Goal: Task Accomplishment & Management: Manage account settings

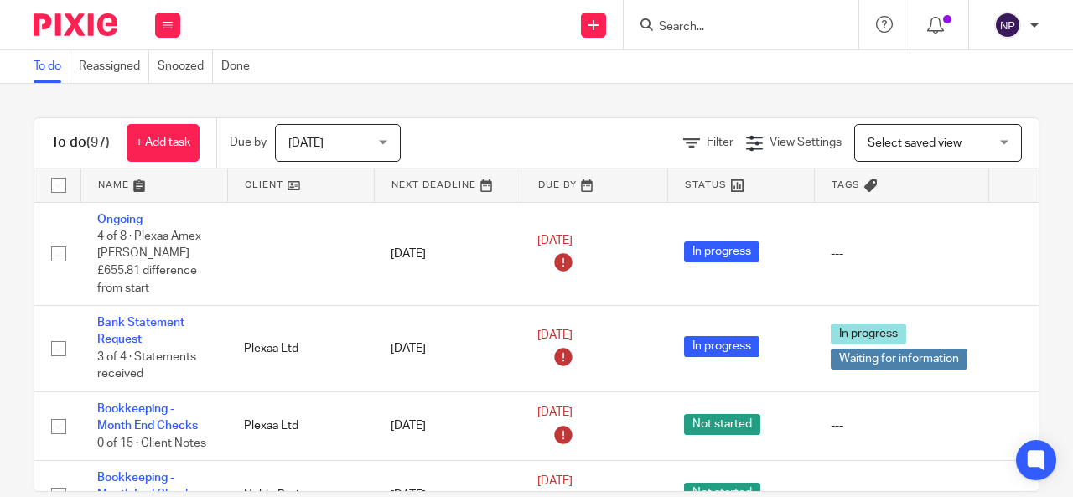
click at [703, 13] on div at bounding box center [741, 24] width 235 height 49
click at [701, 29] on input "Search" at bounding box center [732, 27] width 151 height 15
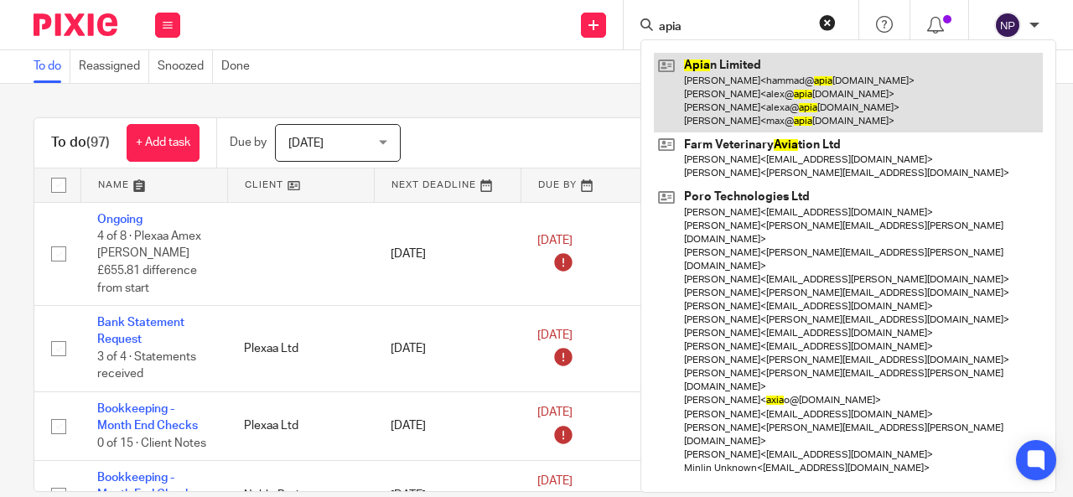
type input "apia"
click at [761, 87] on link at bounding box center [848, 93] width 389 height 80
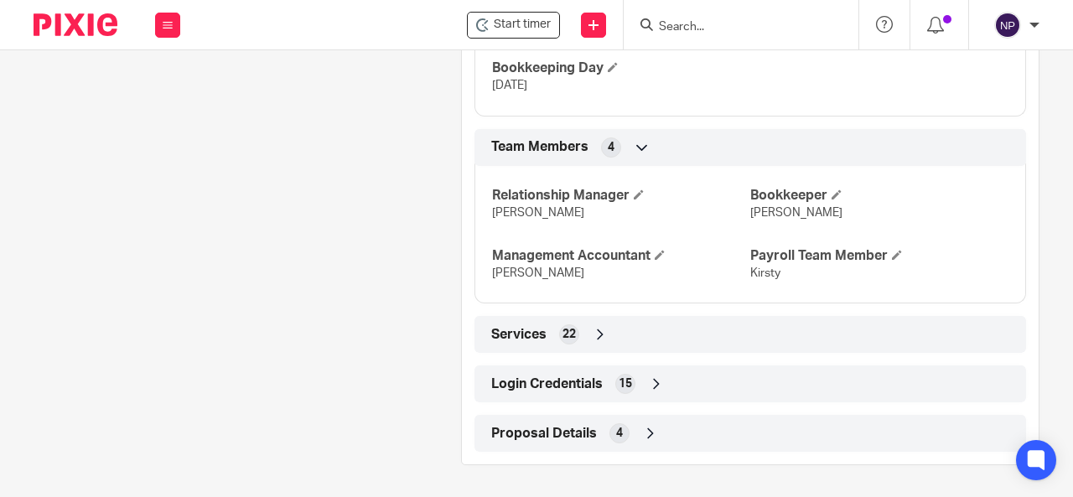
click at [649, 371] on div "Login Credentials 15" at bounding box center [750, 384] width 527 height 29
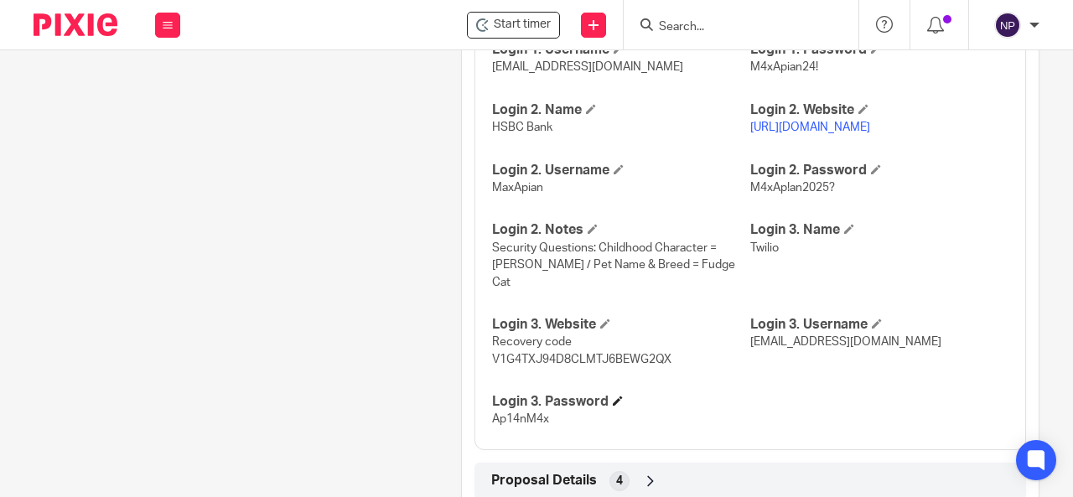
scroll to position [1953, 0]
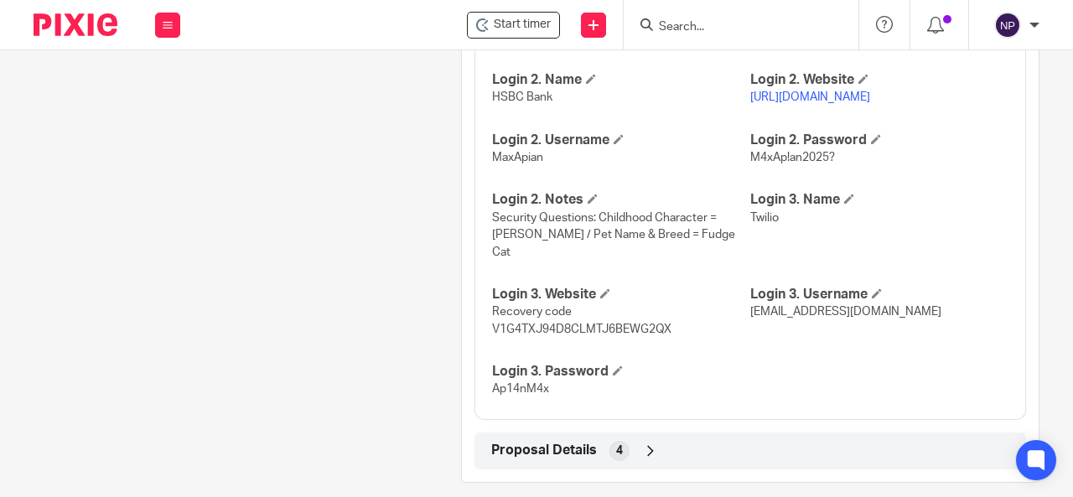
drag, startPoint x: 921, startPoint y: 290, endPoint x: 741, endPoint y: 298, distance: 179.6
click at [750, 303] on p "natashap@maxaccountants.co.uk" at bounding box center [879, 311] width 258 height 17
copy span "natashap@maxaccountants.co.uk"
drag, startPoint x: 543, startPoint y: 369, endPoint x: 485, endPoint y: 371, distance: 58.7
click at [485, 371] on div "HMRC Gateway User ID 855030315482 HMRC Gateway Password M4xApian25! Login 1. Na…" at bounding box center [751, 138] width 552 height 563
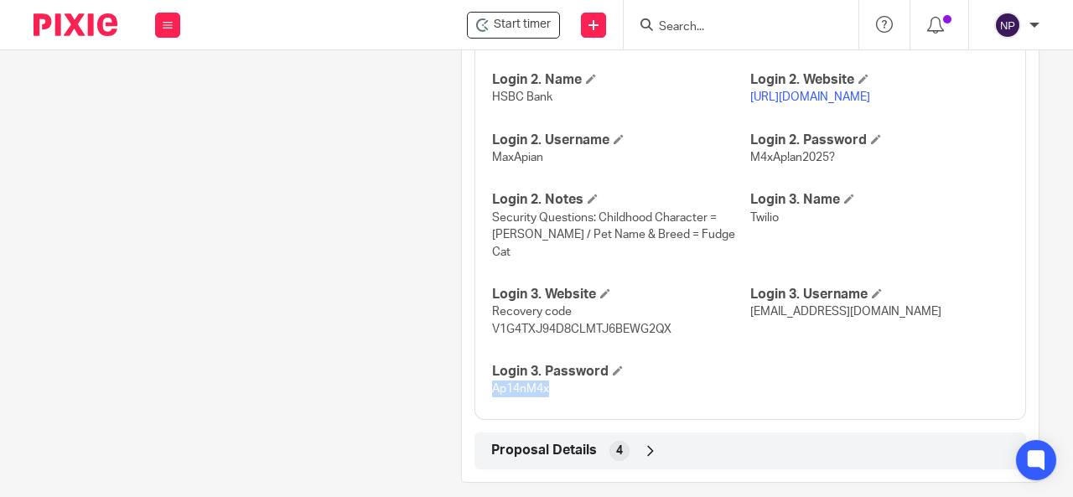
copy span "Ap14nM4x"
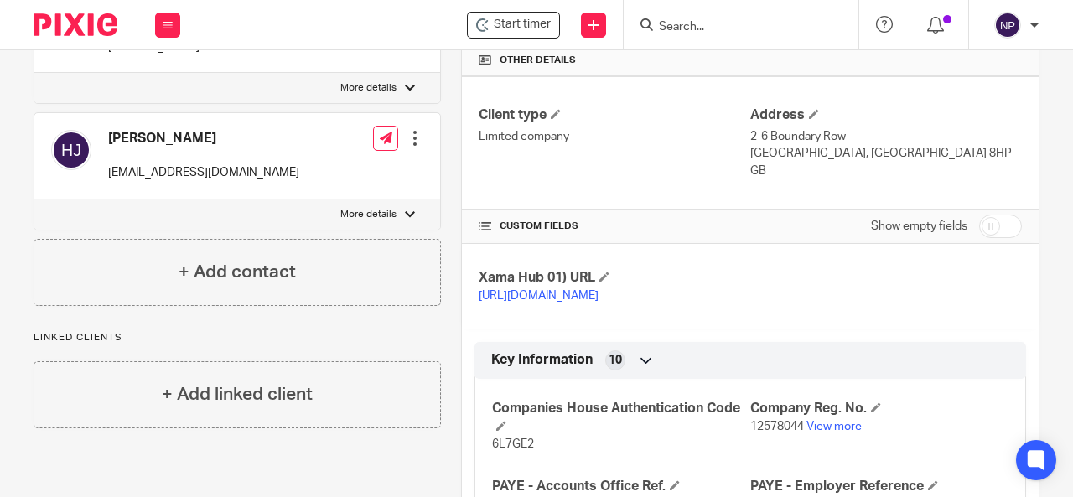
scroll to position [361, 0]
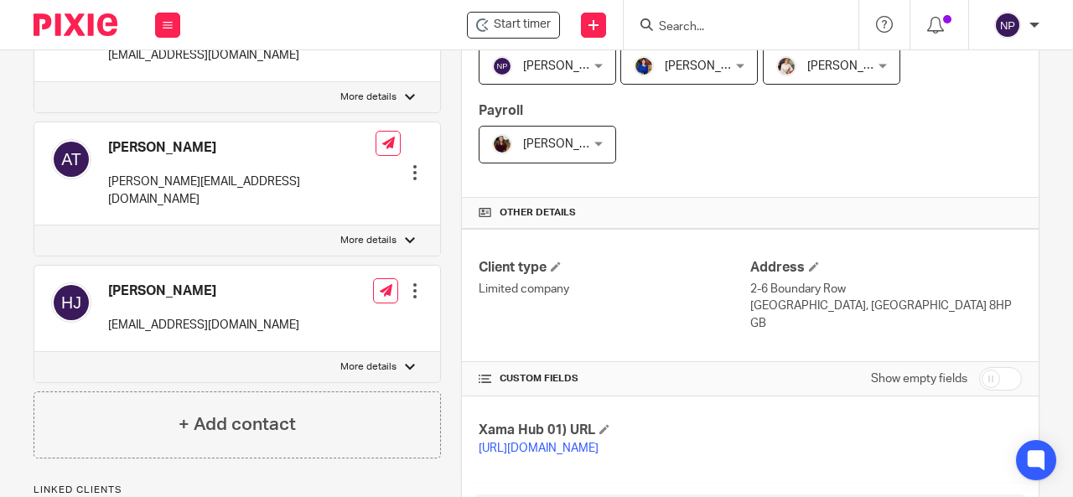
click at [755, 31] on input "Search" at bounding box center [732, 27] width 151 height 15
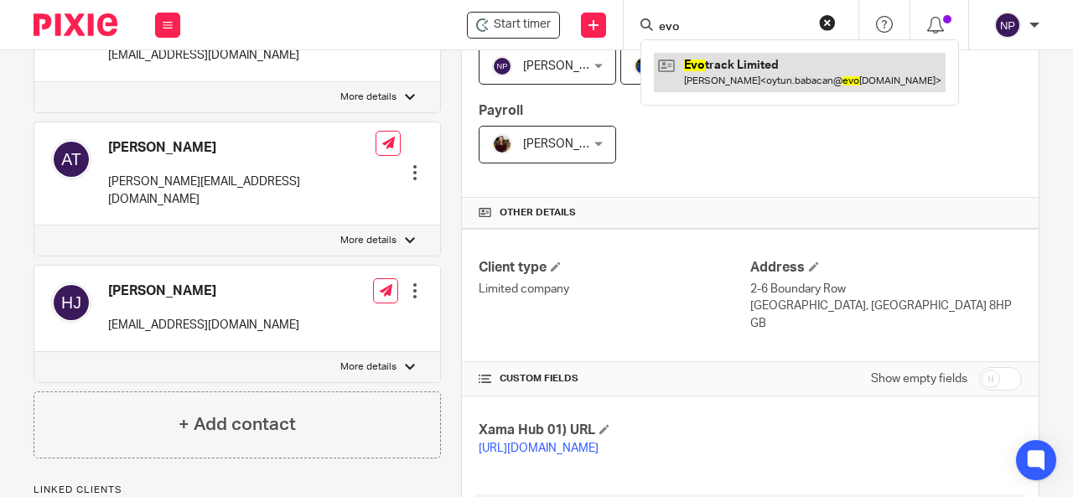
type input "evo"
click at [773, 54] on link at bounding box center [800, 72] width 292 height 39
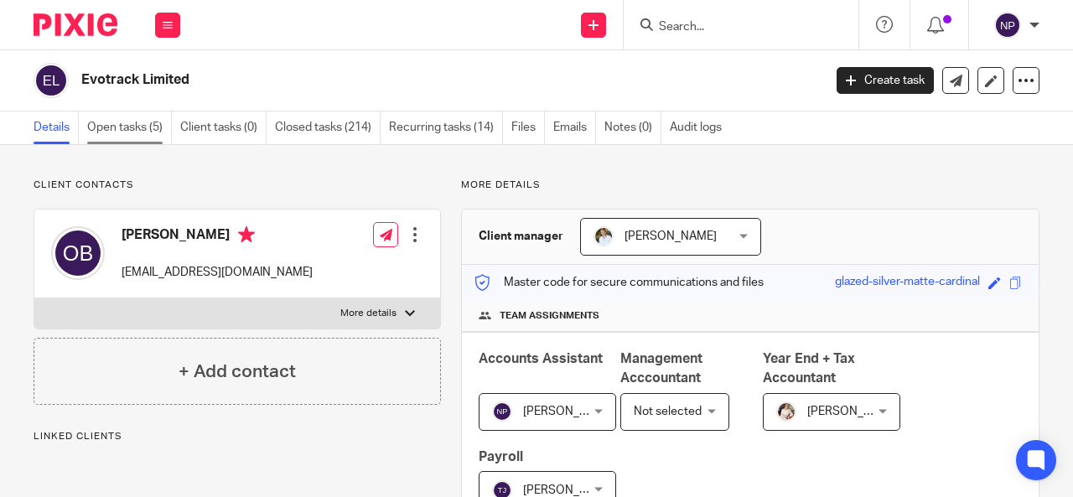
click at [146, 132] on link "Open tasks (5)" at bounding box center [129, 128] width 85 height 33
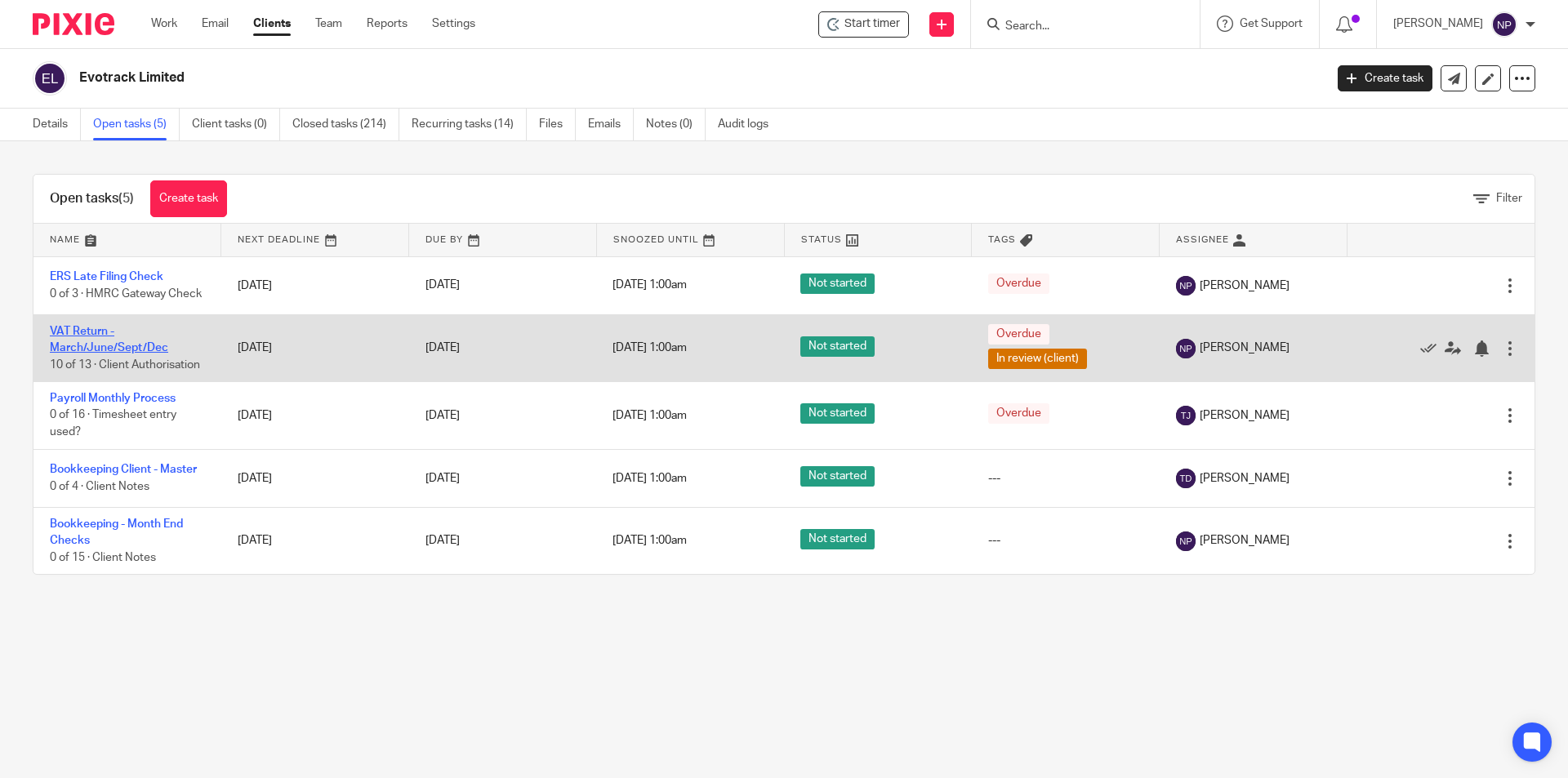
click at [126, 353] on link "VAT Return - March/June/Sept/Dec" at bounding box center [109, 340] width 119 height 28
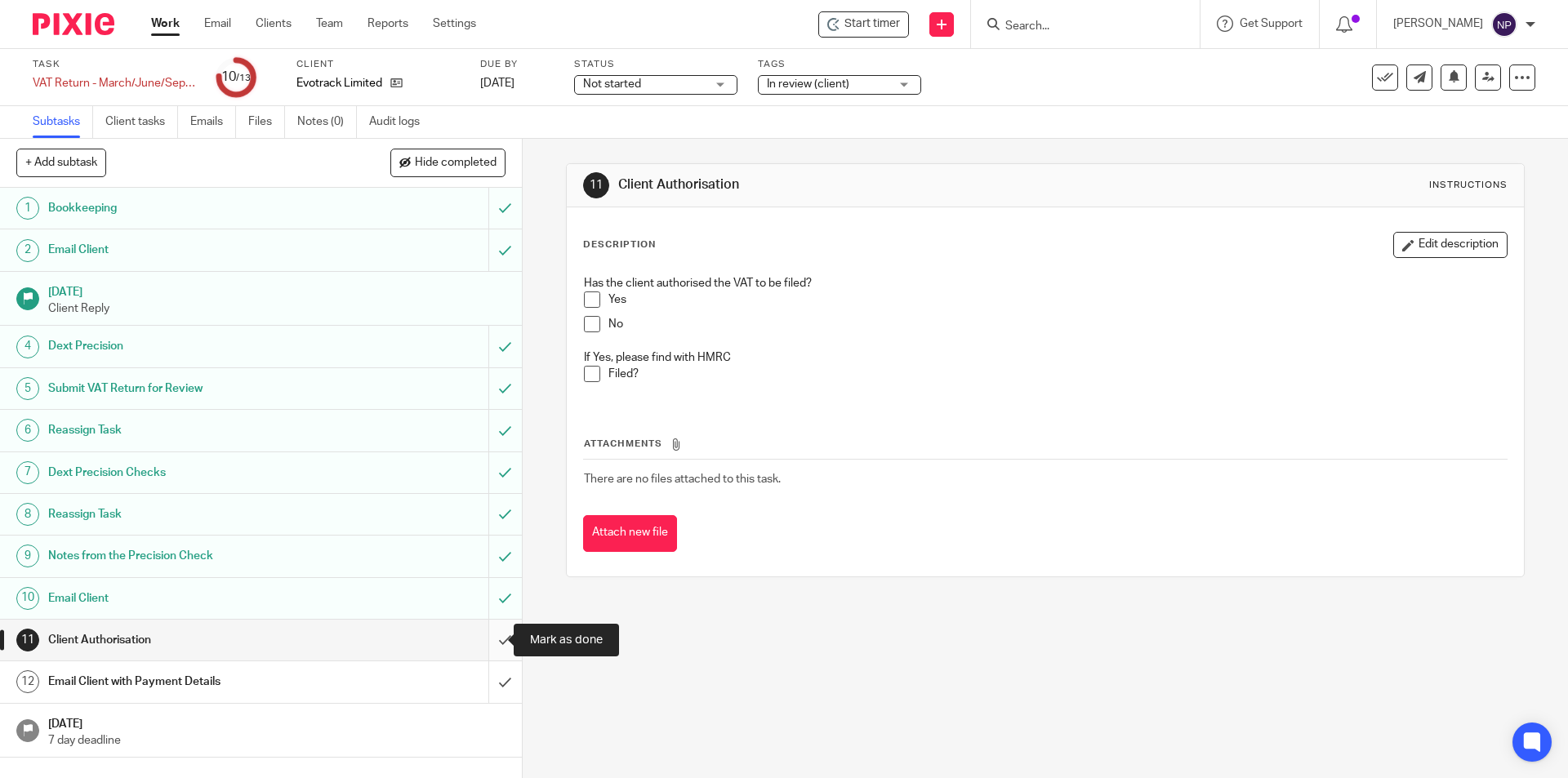
click at [493, 638] on input "submit" at bounding box center [261, 640] width 522 height 41
click at [490, 684] on input "submit" at bounding box center [261, 682] width 522 height 41
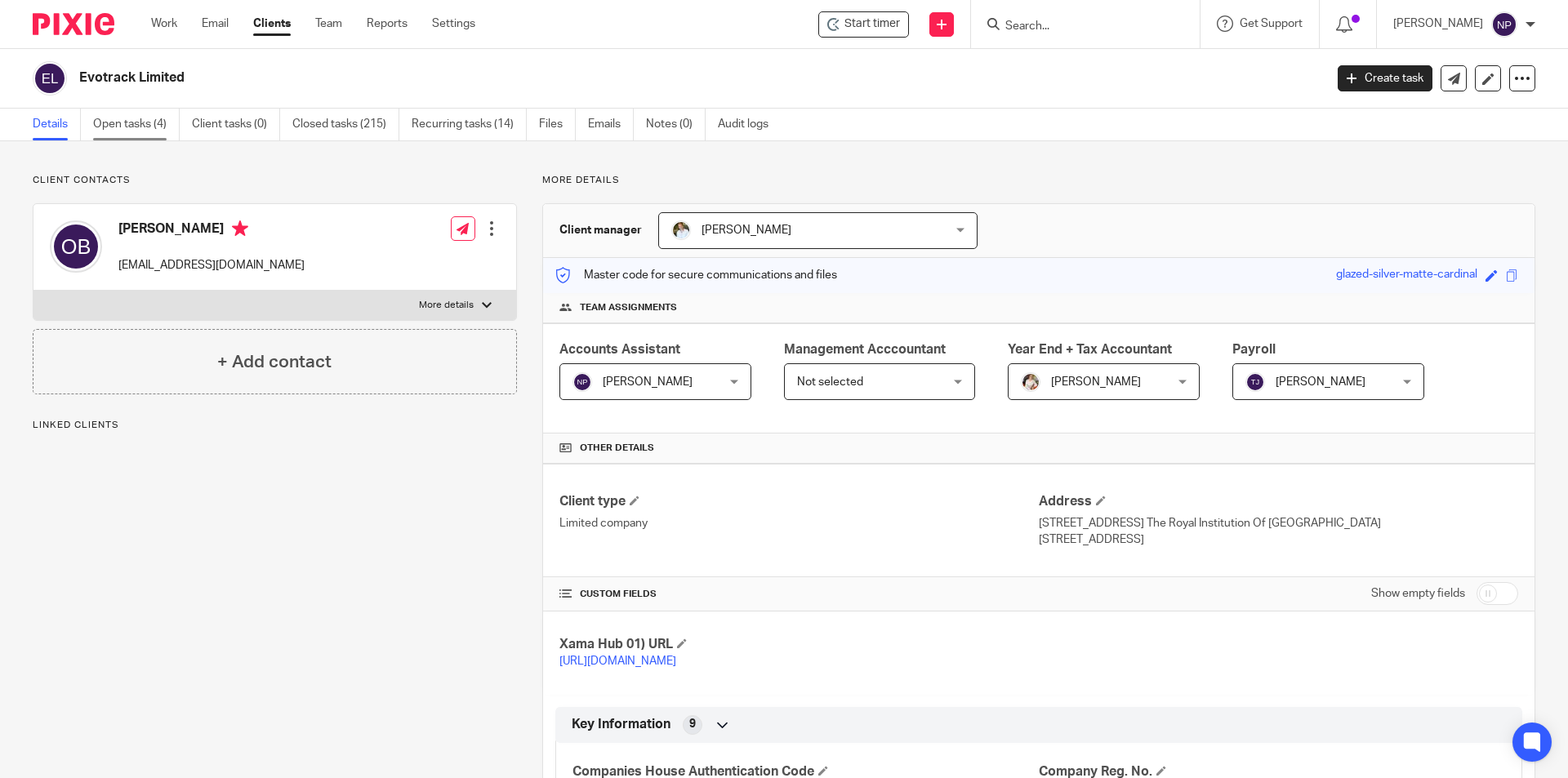
click at [142, 118] on link "Open tasks (4)" at bounding box center [136, 125] width 87 height 32
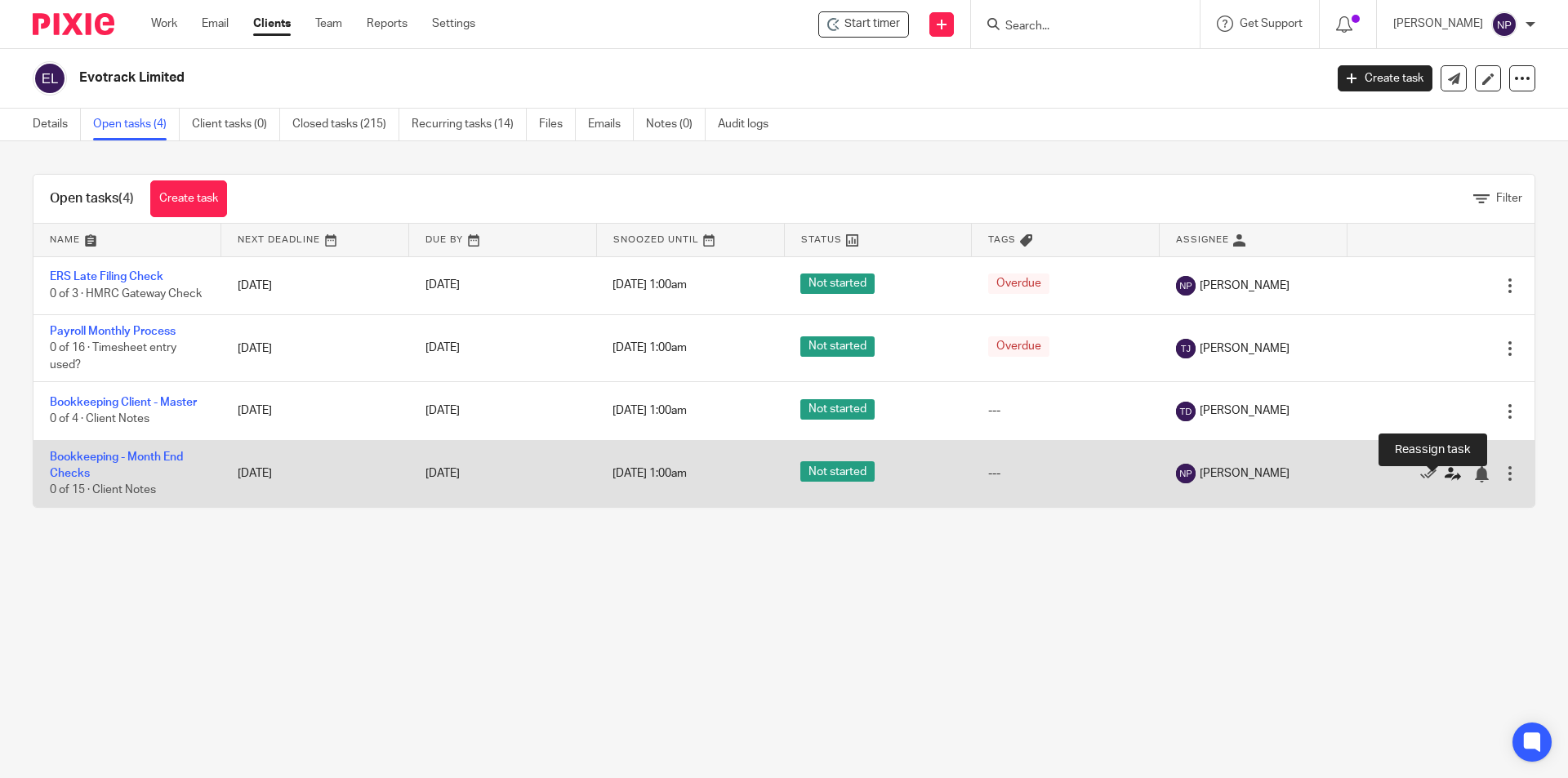
click at [1444, 482] on icon at bounding box center [1452, 474] width 17 height 17
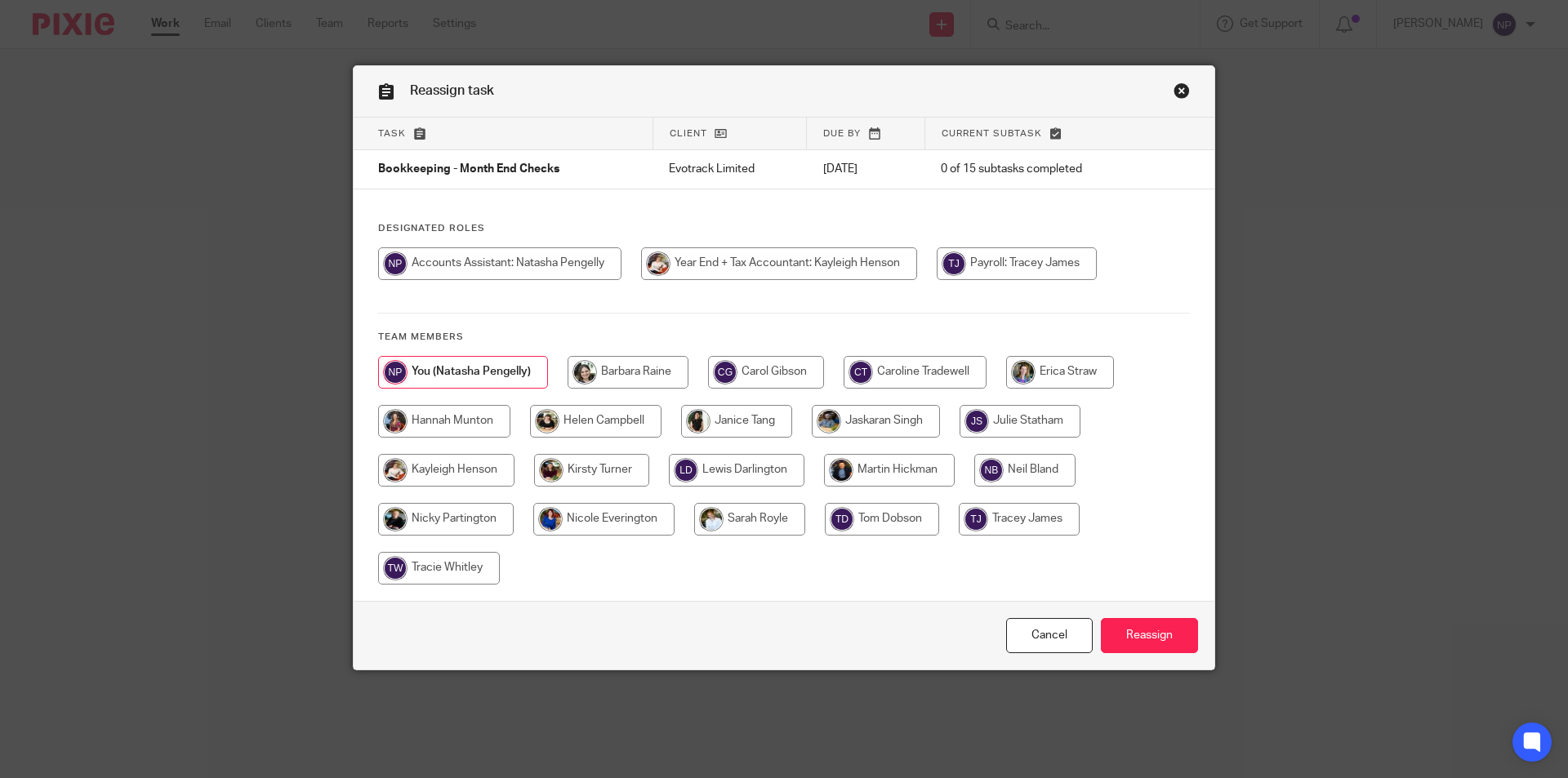
click at [886, 522] on input "radio" at bounding box center [881, 519] width 114 height 33
radio input "true"
click at [1139, 627] on input "Reassign" at bounding box center [1149, 636] width 97 height 35
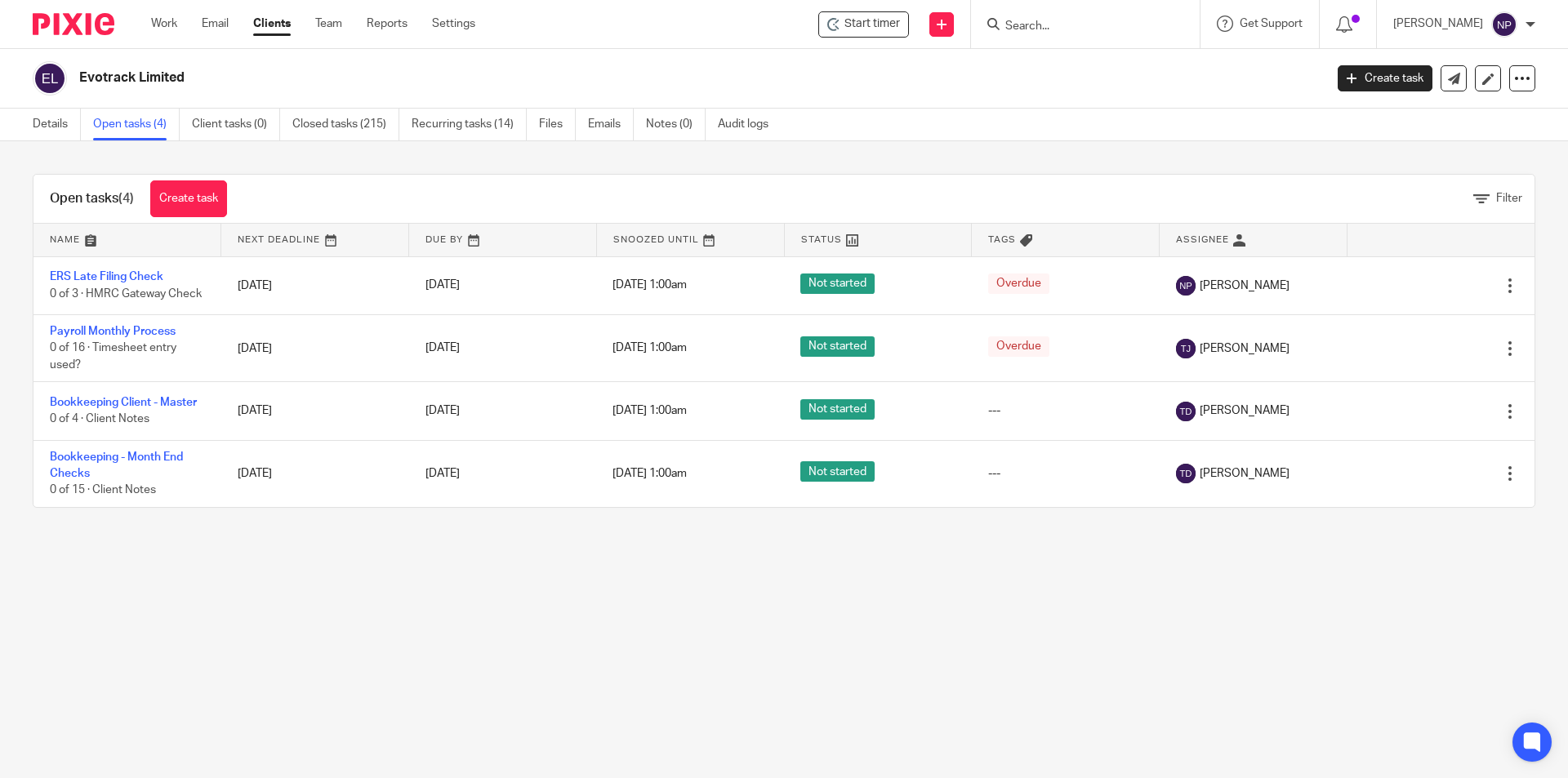
click at [1043, 26] on input "Search" at bounding box center [1076, 26] width 147 height 15
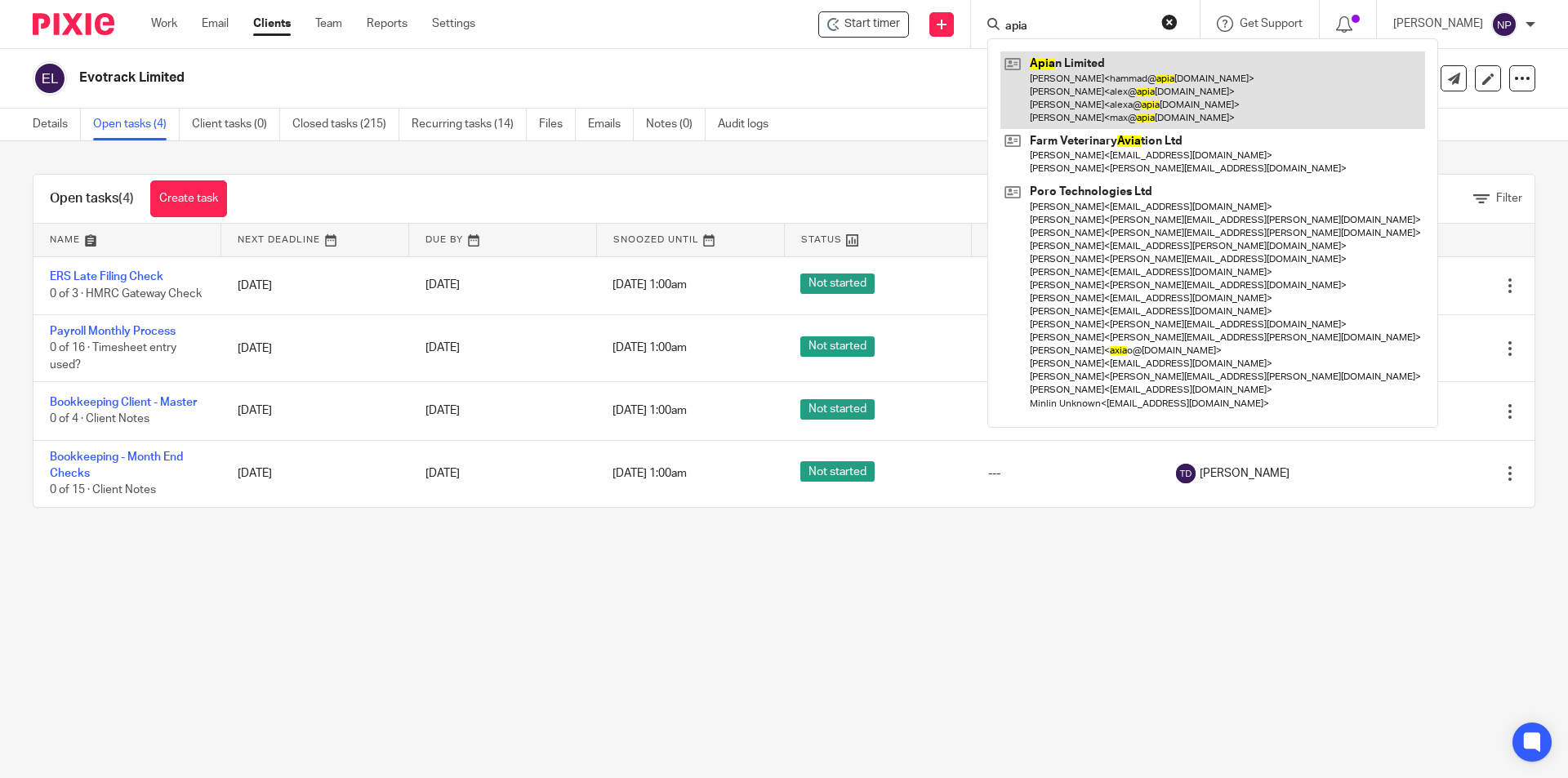
type input "apia"
click at [1069, 78] on link at bounding box center [1213, 91] width 425 height 78
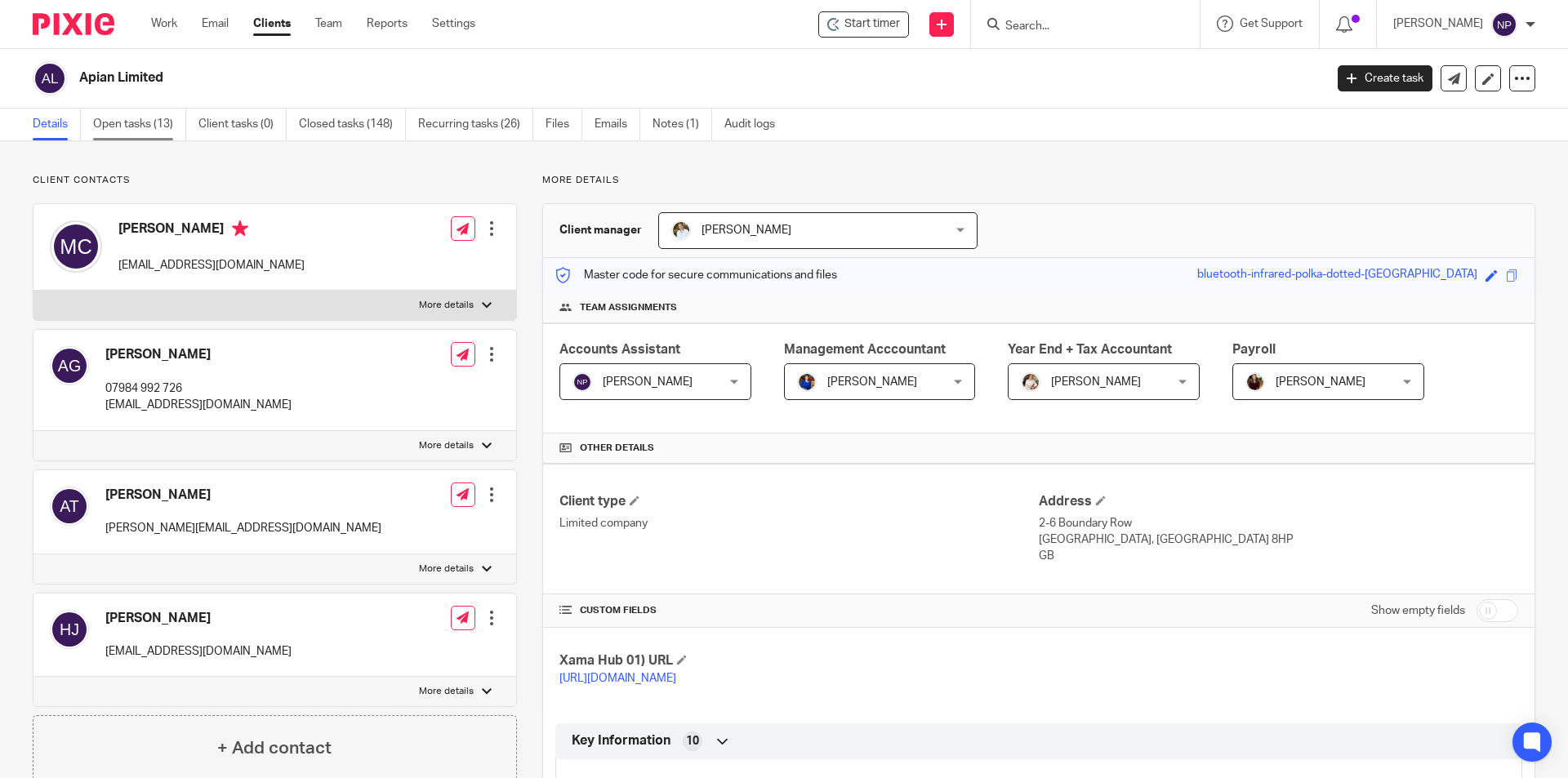
click at [103, 116] on link "Open tasks (13)" at bounding box center [140, 125] width 93 height 32
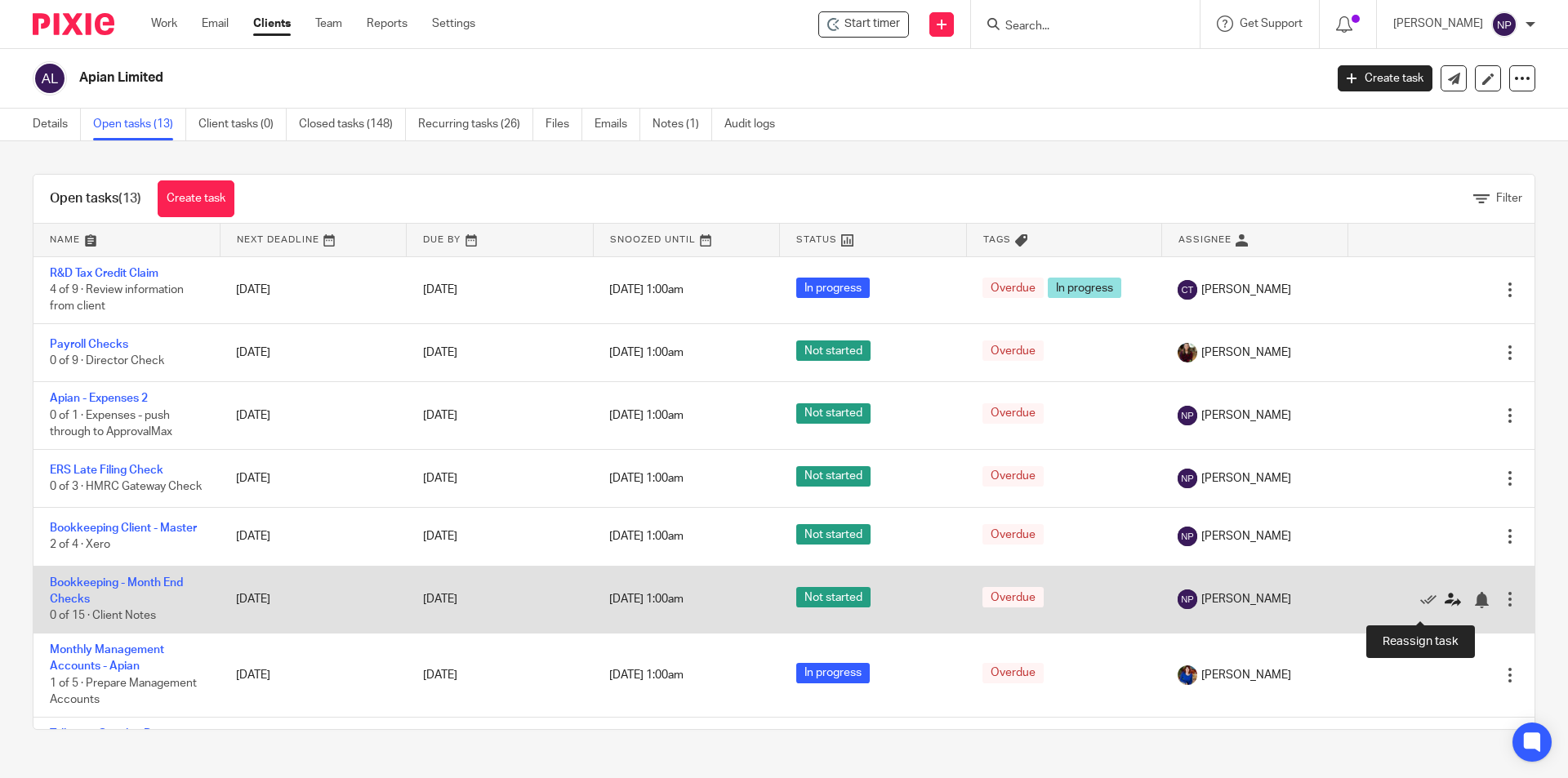
click at [1444, 609] on icon at bounding box center [1452, 600] width 17 height 17
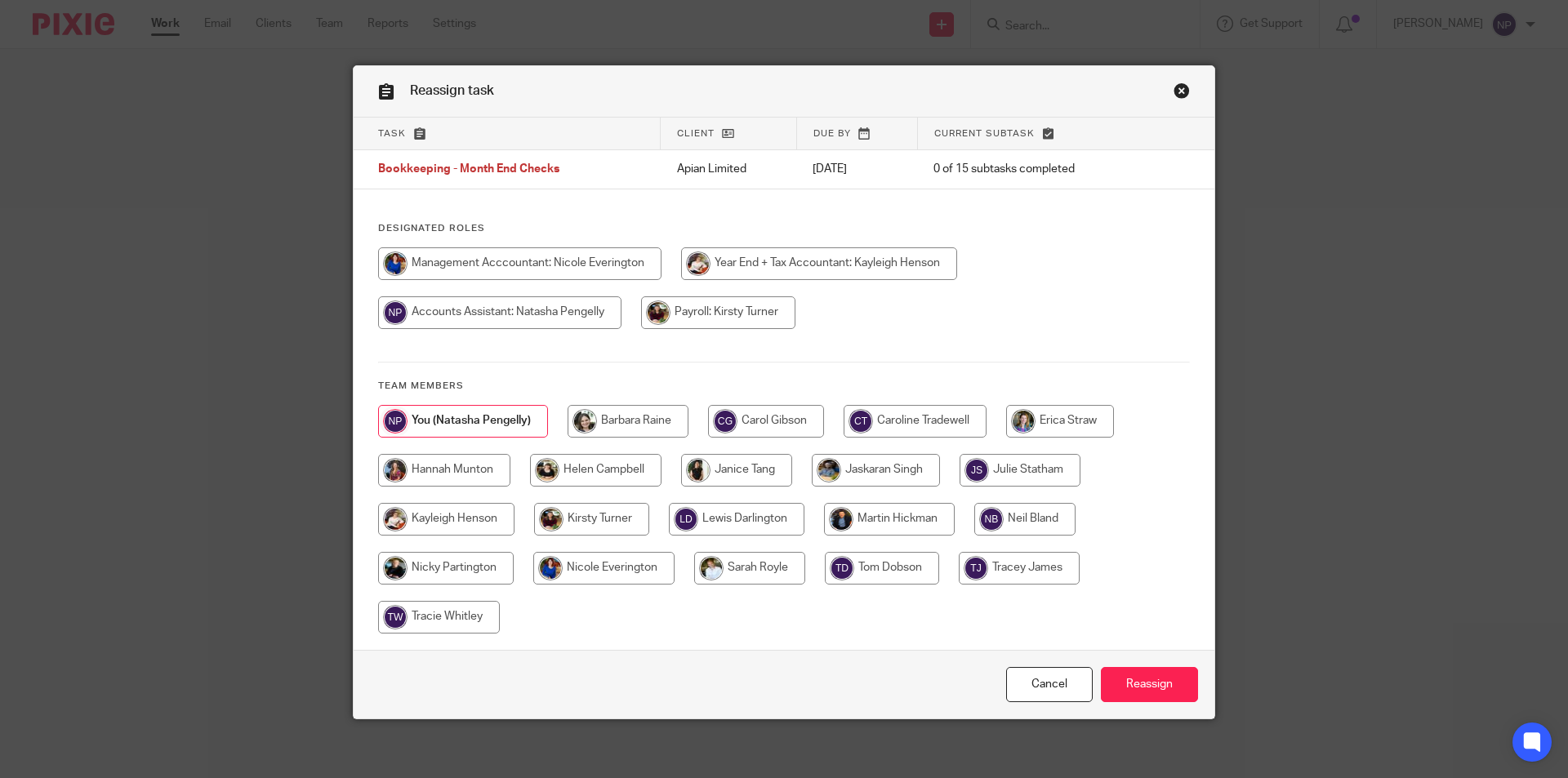
click at [903, 576] on input "radio" at bounding box center [881, 569] width 114 height 33
radio input "true"
click at [1148, 675] on input "Reassign" at bounding box center [1149, 685] width 97 height 35
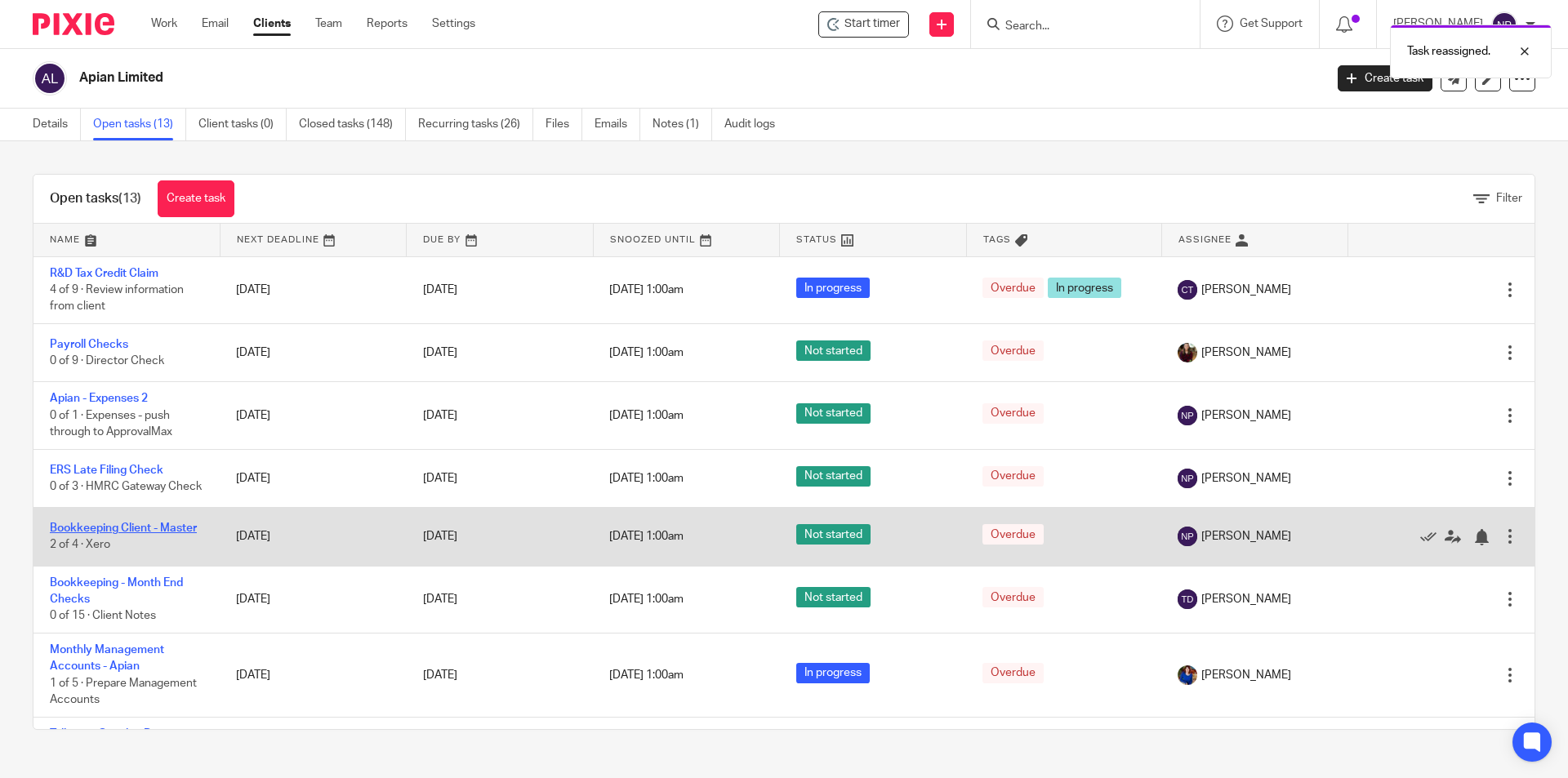
click at [161, 534] on link "Bookkeeping Client - Master" at bounding box center [123, 529] width 147 height 12
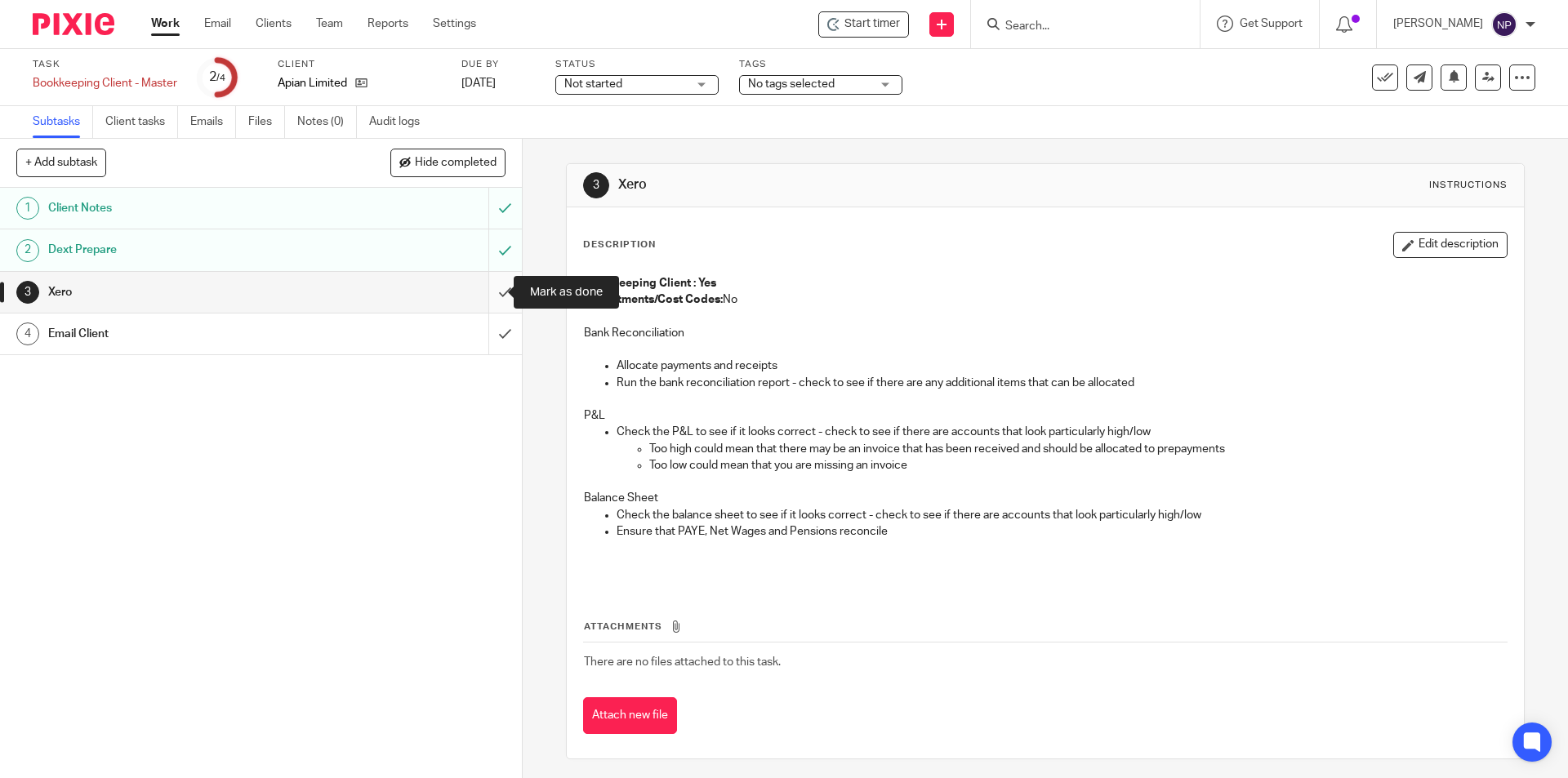
click at [499, 285] on input "submit" at bounding box center [261, 292] width 522 height 41
click at [498, 334] on input "submit" at bounding box center [261, 334] width 522 height 41
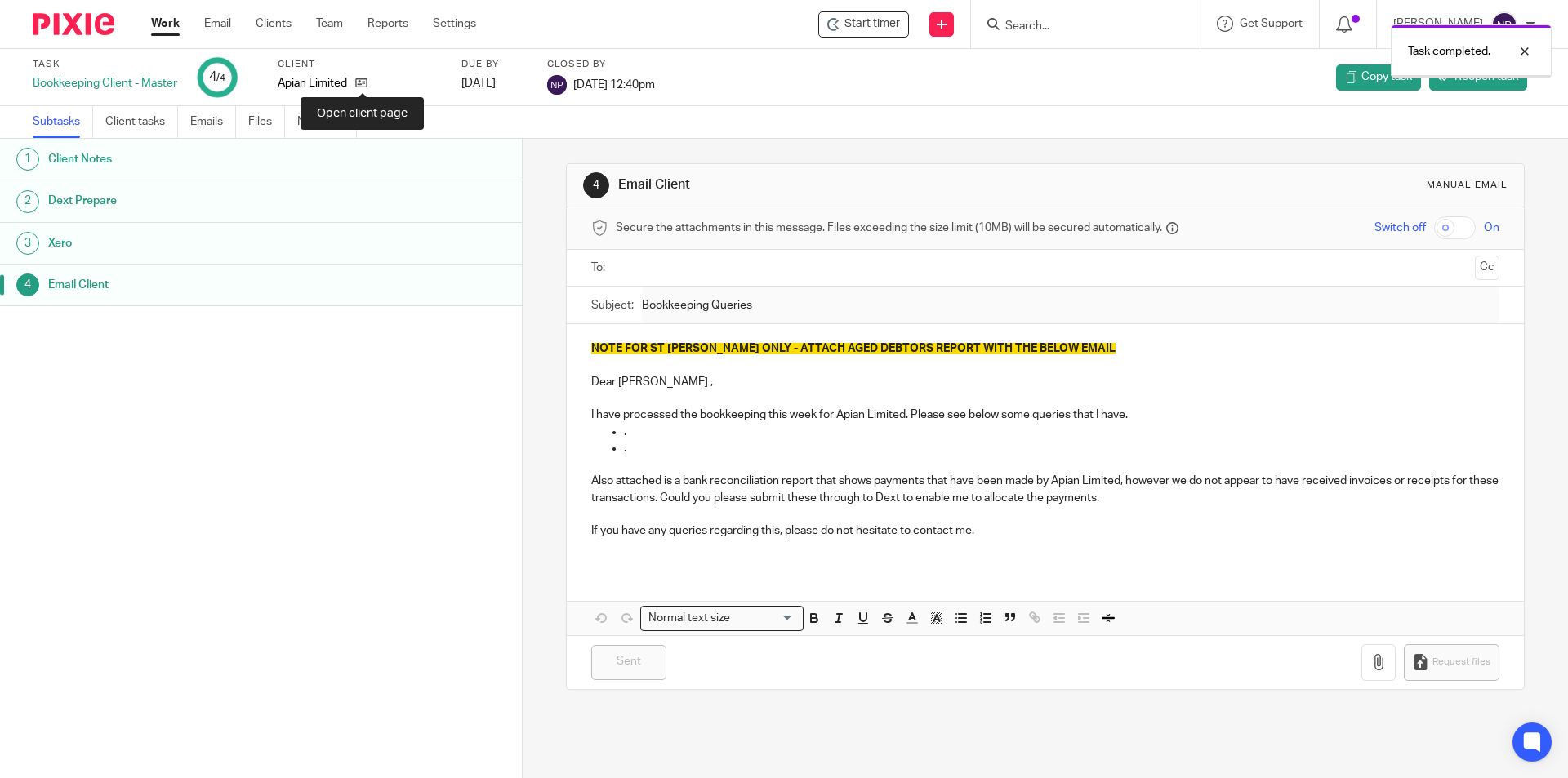
click at [363, 86] on icon at bounding box center [361, 83] width 13 height 13
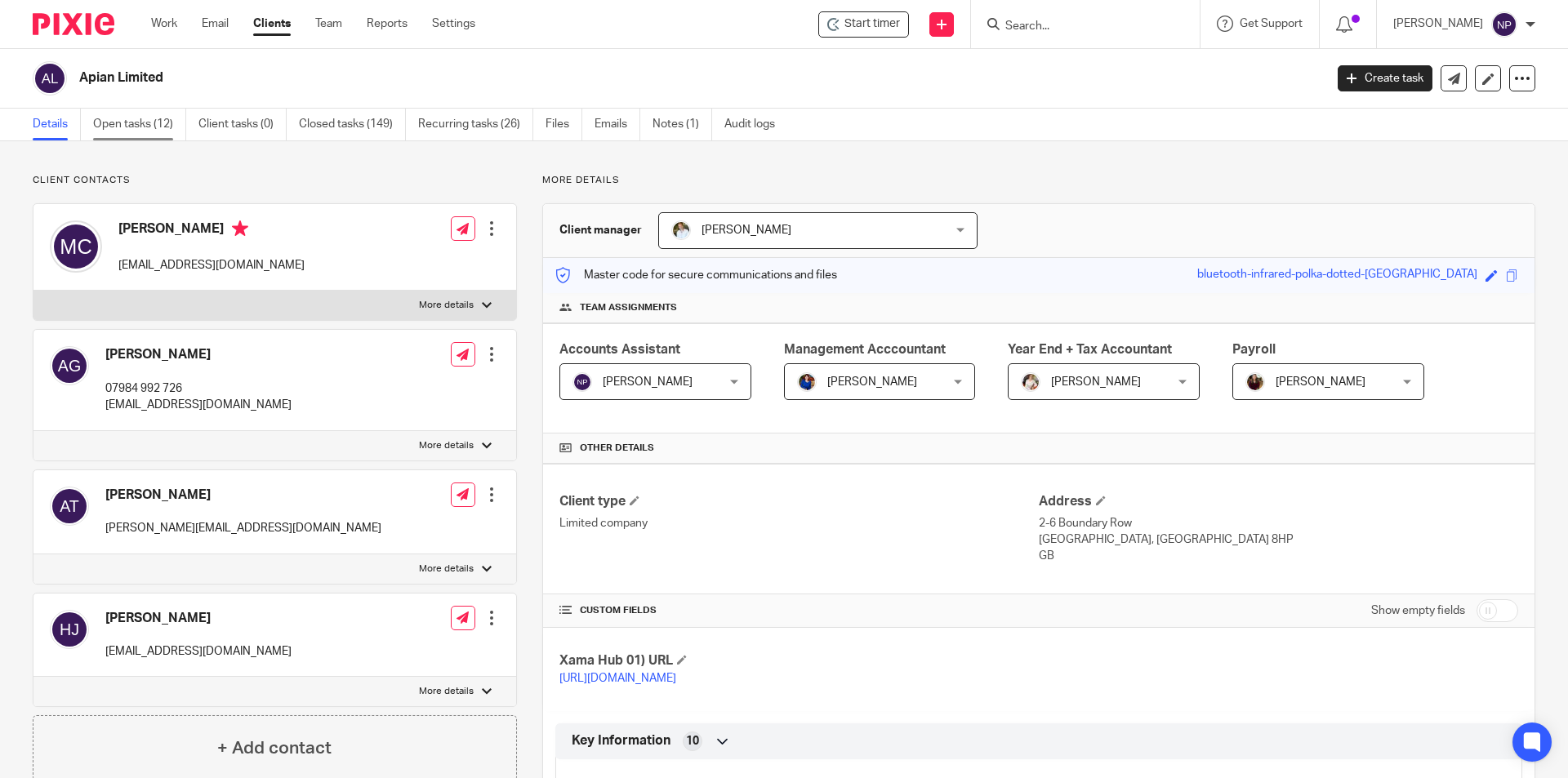
click at [114, 126] on link "Open tasks (12)" at bounding box center [140, 125] width 93 height 32
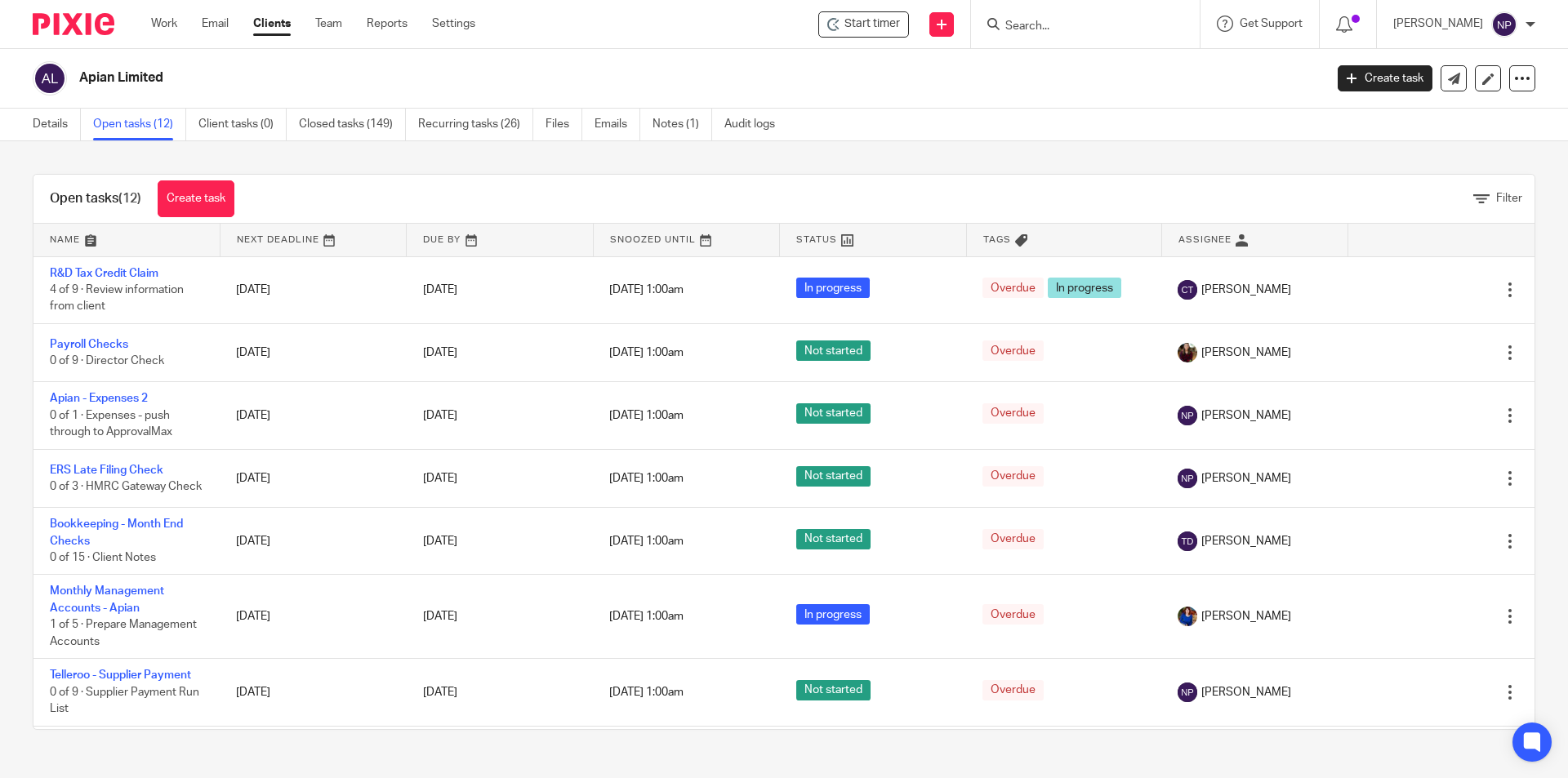
click at [1076, 28] on input "Search" at bounding box center [1076, 26] width 147 height 15
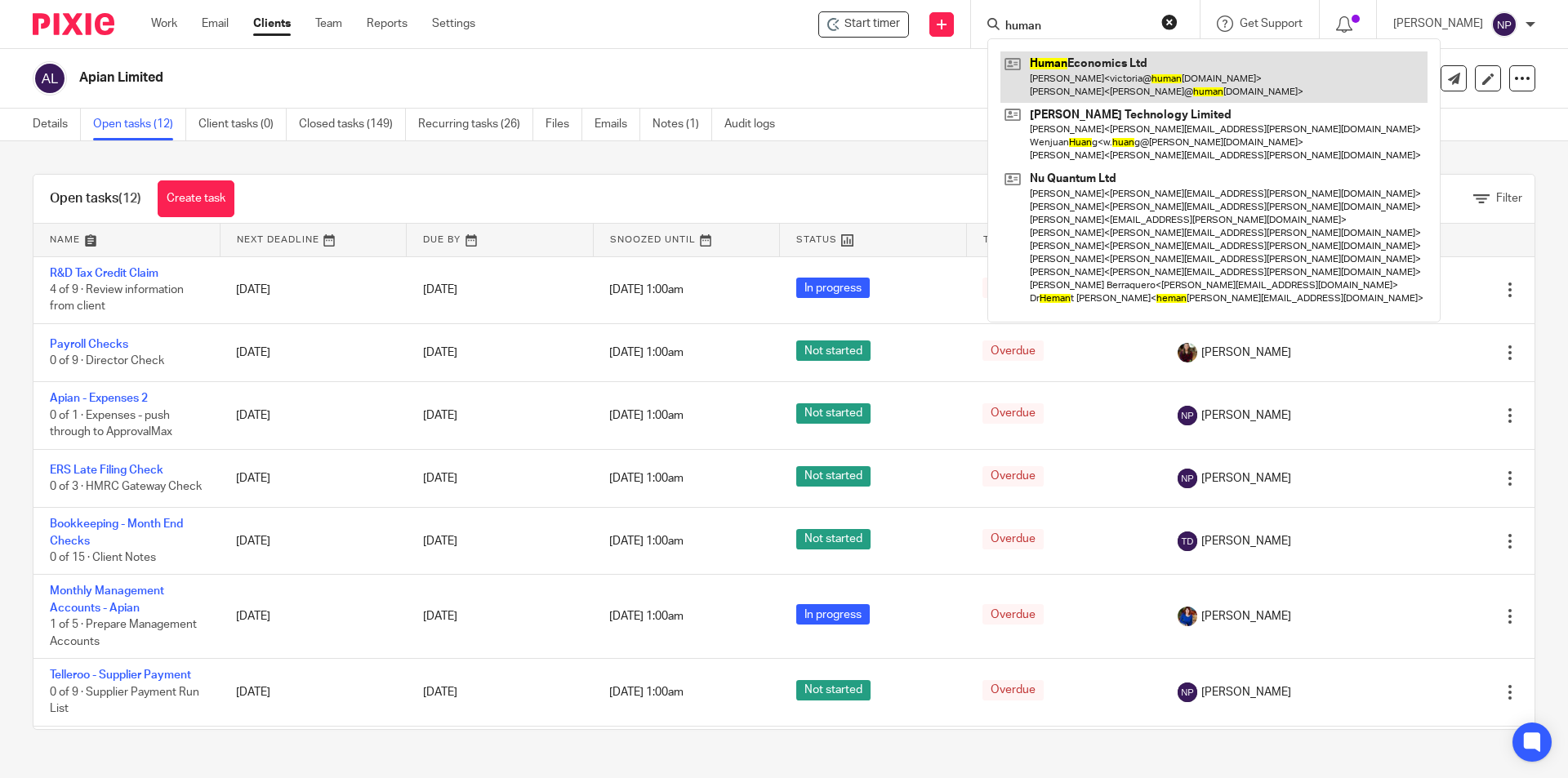
type input "human"
click at [1090, 69] on link at bounding box center [1213, 77] width 427 height 51
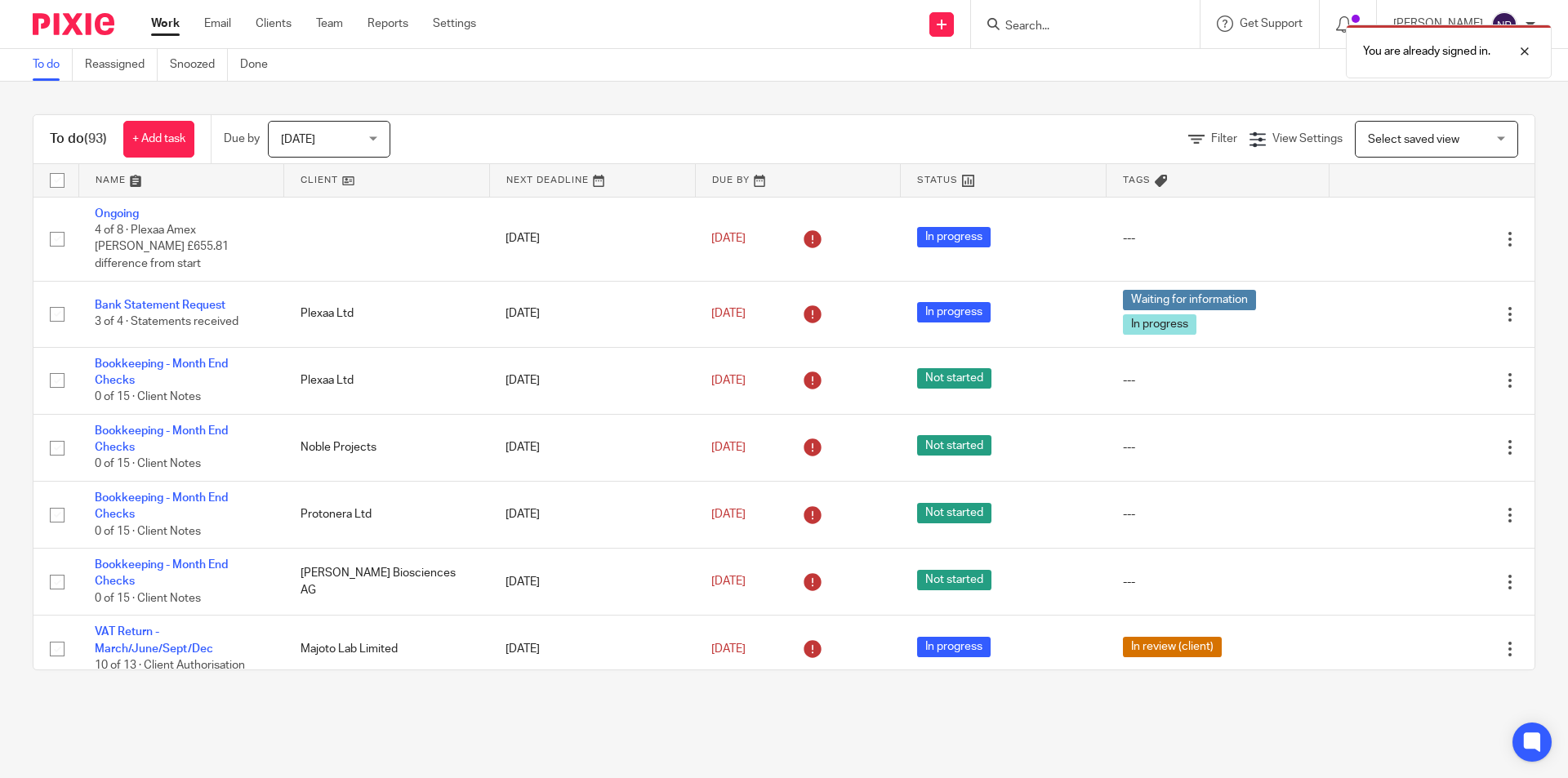
click at [1059, 23] on div "You are already signed in." at bounding box center [1168, 48] width 767 height 62
click at [1532, 46] on div at bounding box center [1512, 52] width 44 height 19
click at [1064, 27] on input "Search" at bounding box center [1076, 26] width 147 height 15
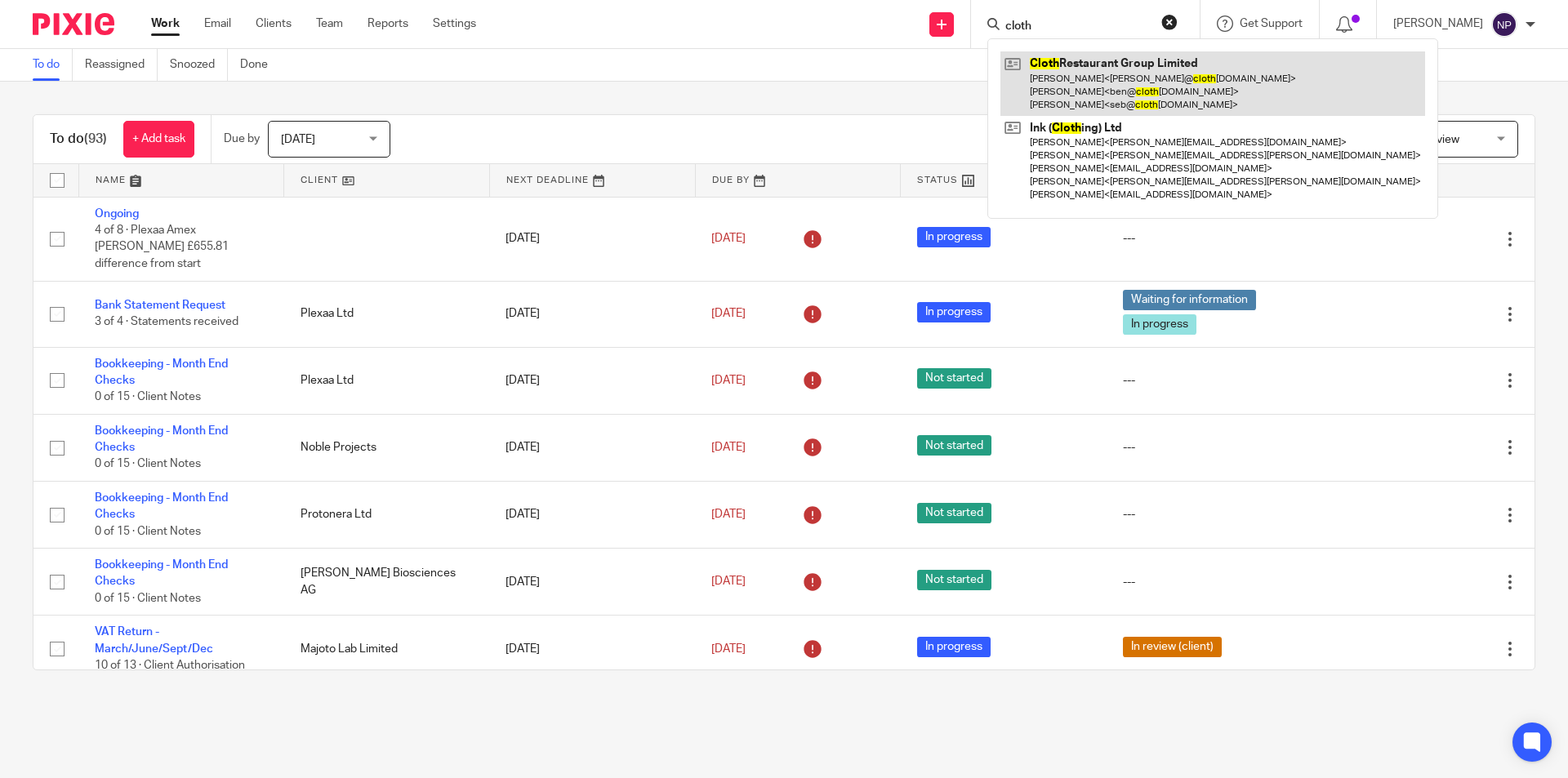
type input "cloth"
click at [1094, 58] on link at bounding box center [1213, 84] width 425 height 64
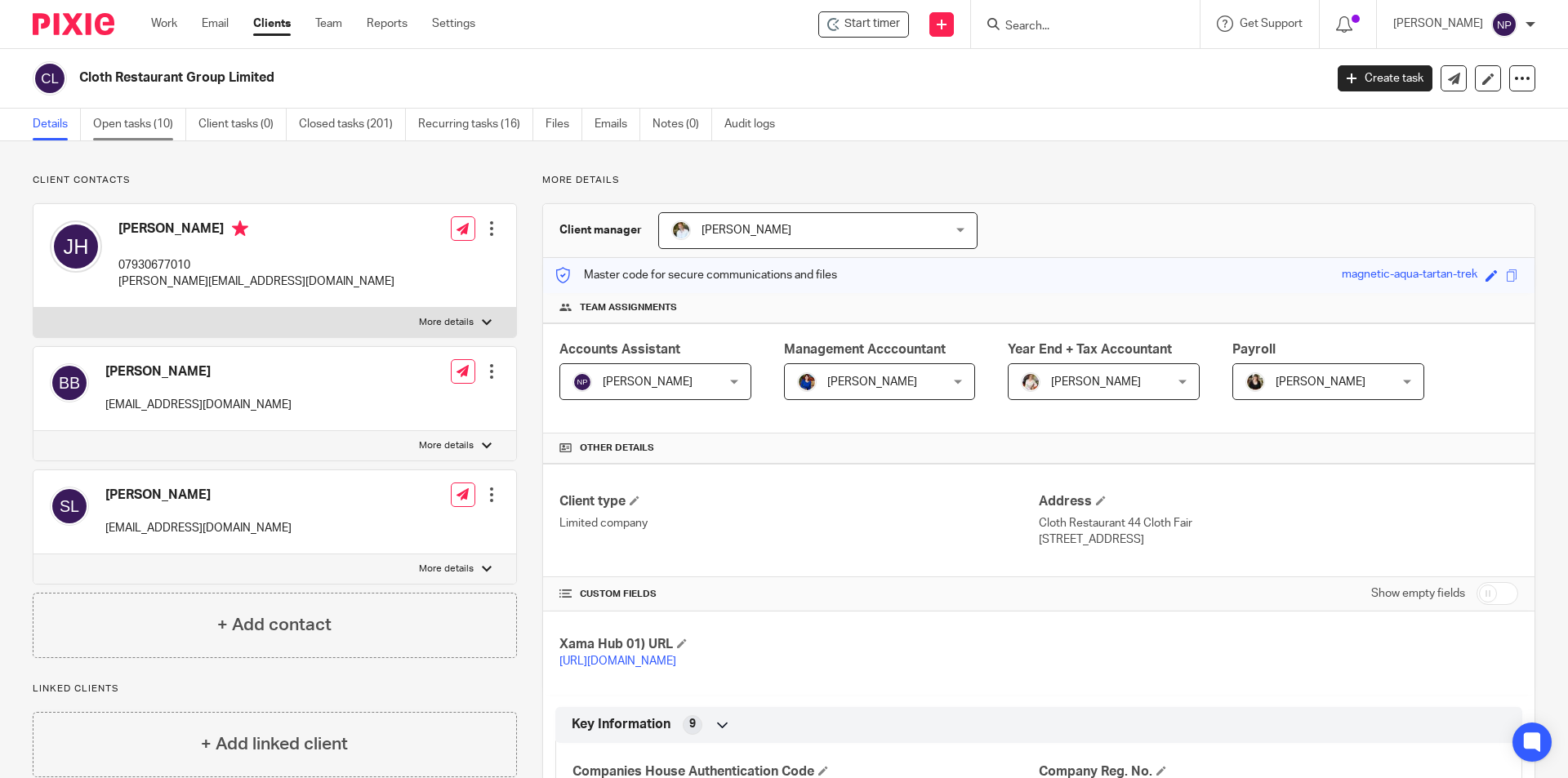
click at [112, 114] on link "Open tasks (10)" at bounding box center [140, 125] width 93 height 32
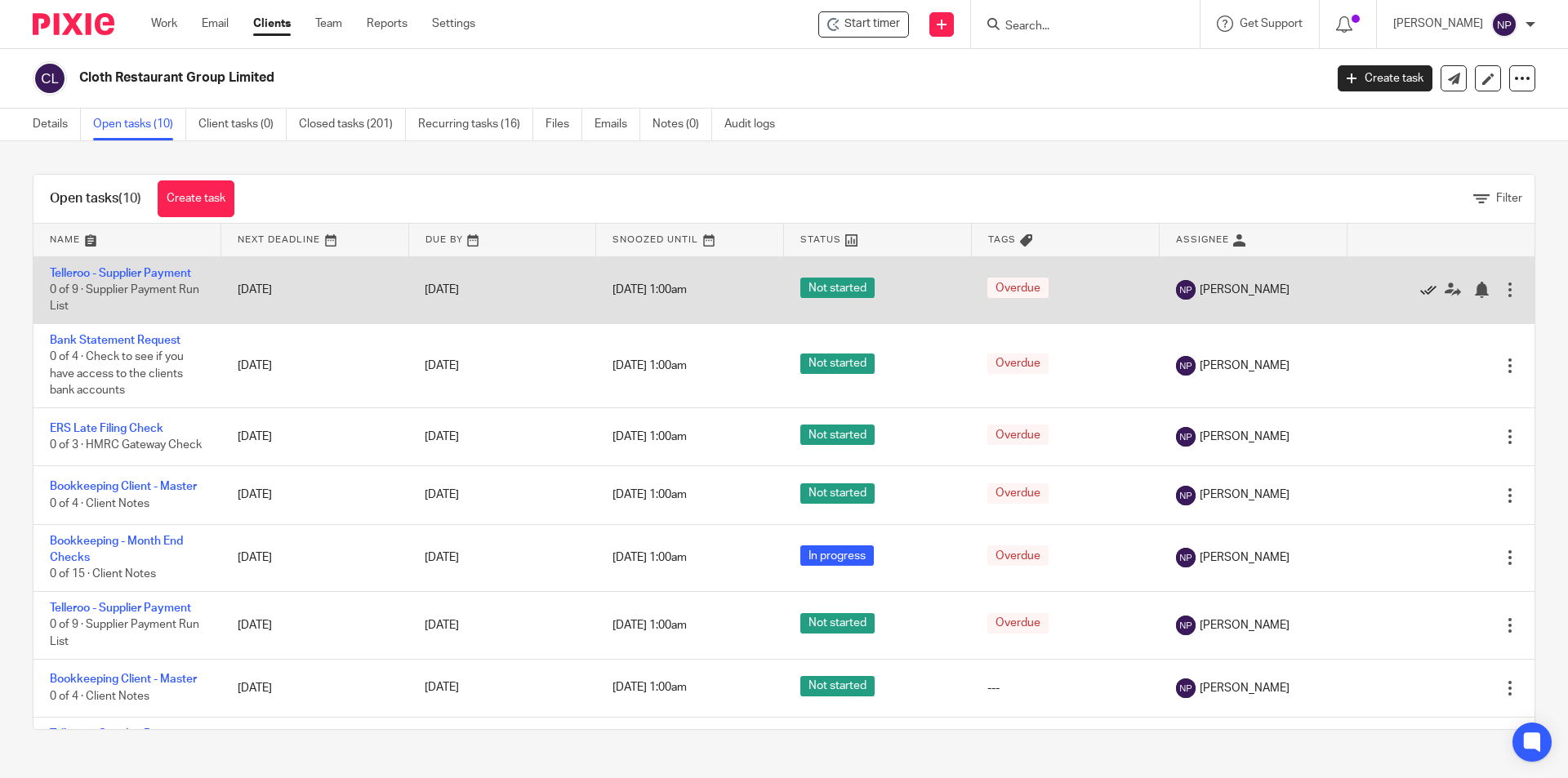
click at [1420, 290] on icon at bounding box center [1428, 289] width 17 height 17
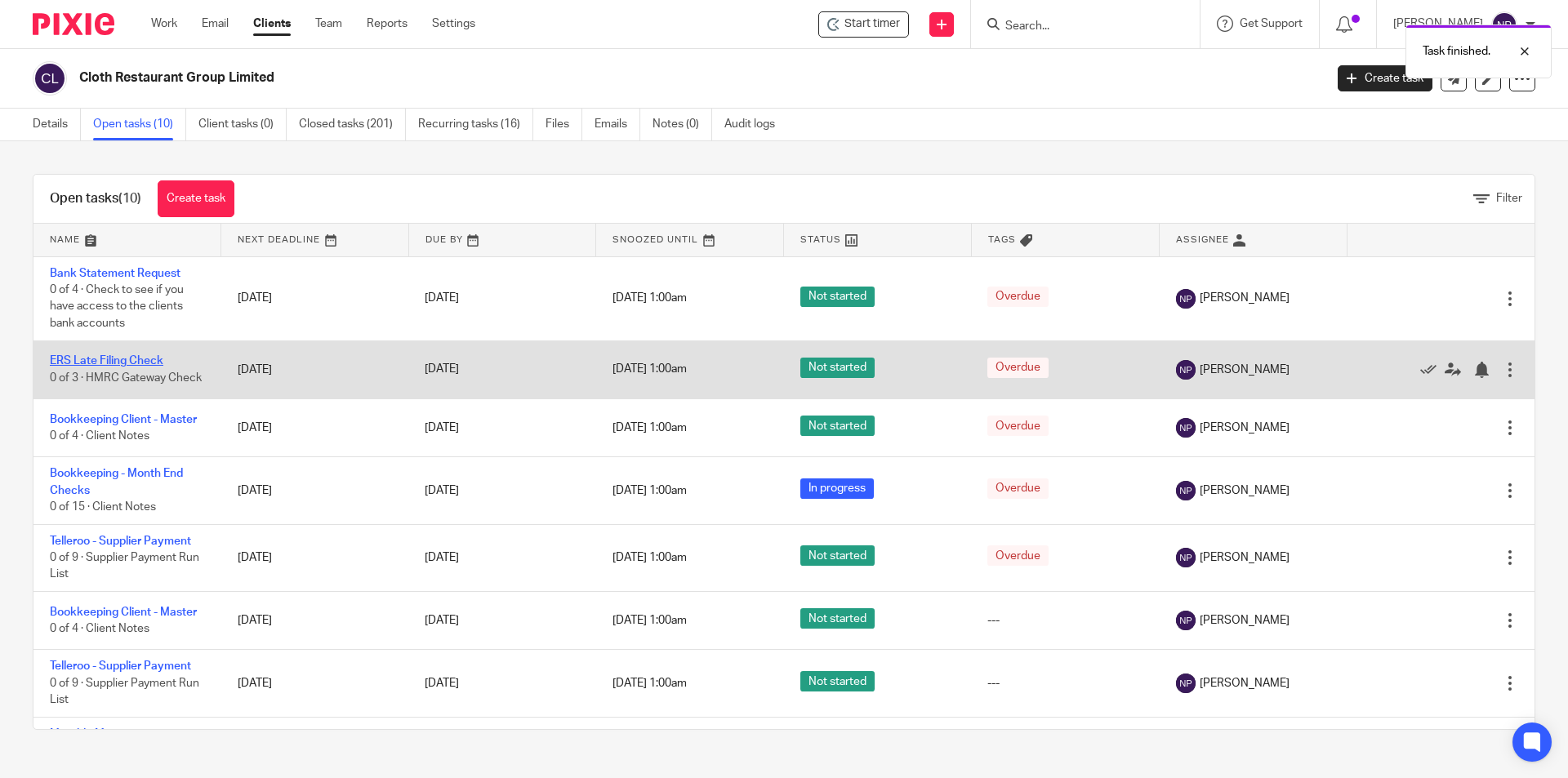
click at [144, 355] on link "ERS Late Filing Check" at bounding box center [106, 361] width 114 height 12
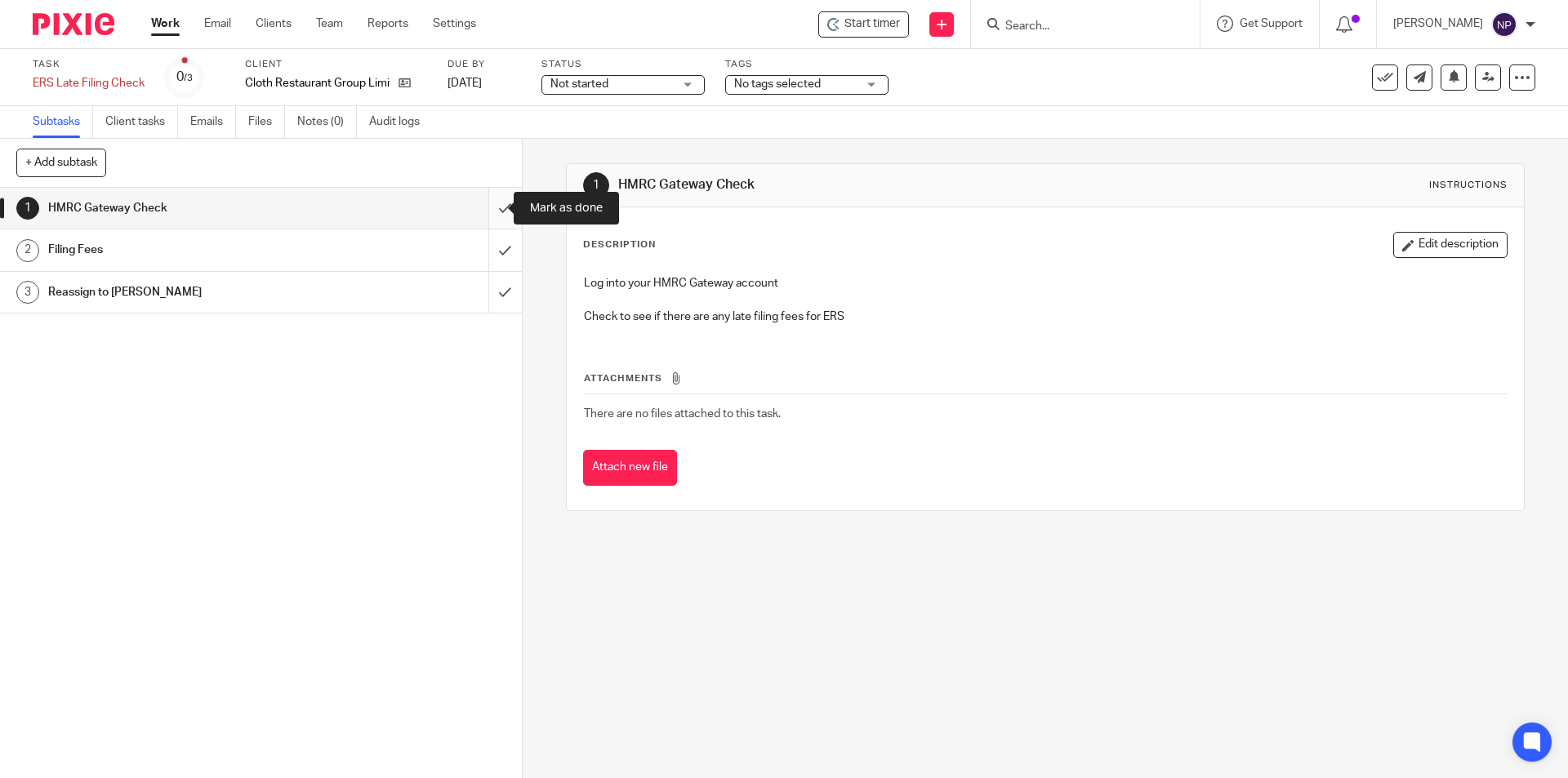
click at [489, 206] on input "submit" at bounding box center [261, 208] width 522 height 41
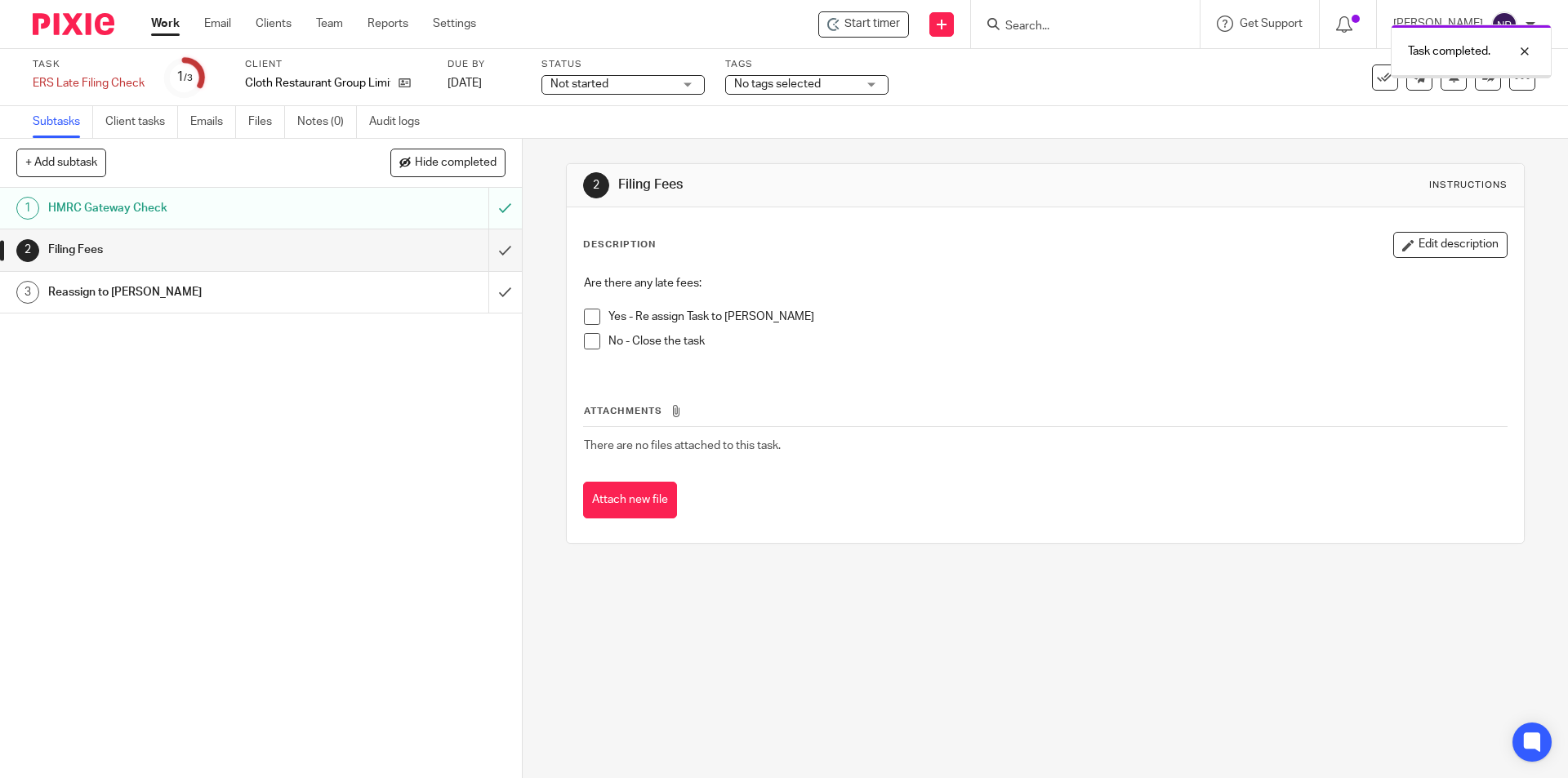
click at [593, 341] on span at bounding box center [591, 341] width 17 height 17
click at [498, 255] on input "submit" at bounding box center [261, 250] width 522 height 41
click at [498, 298] on input "submit" at bounding box center [261, 292] width 522 height 41
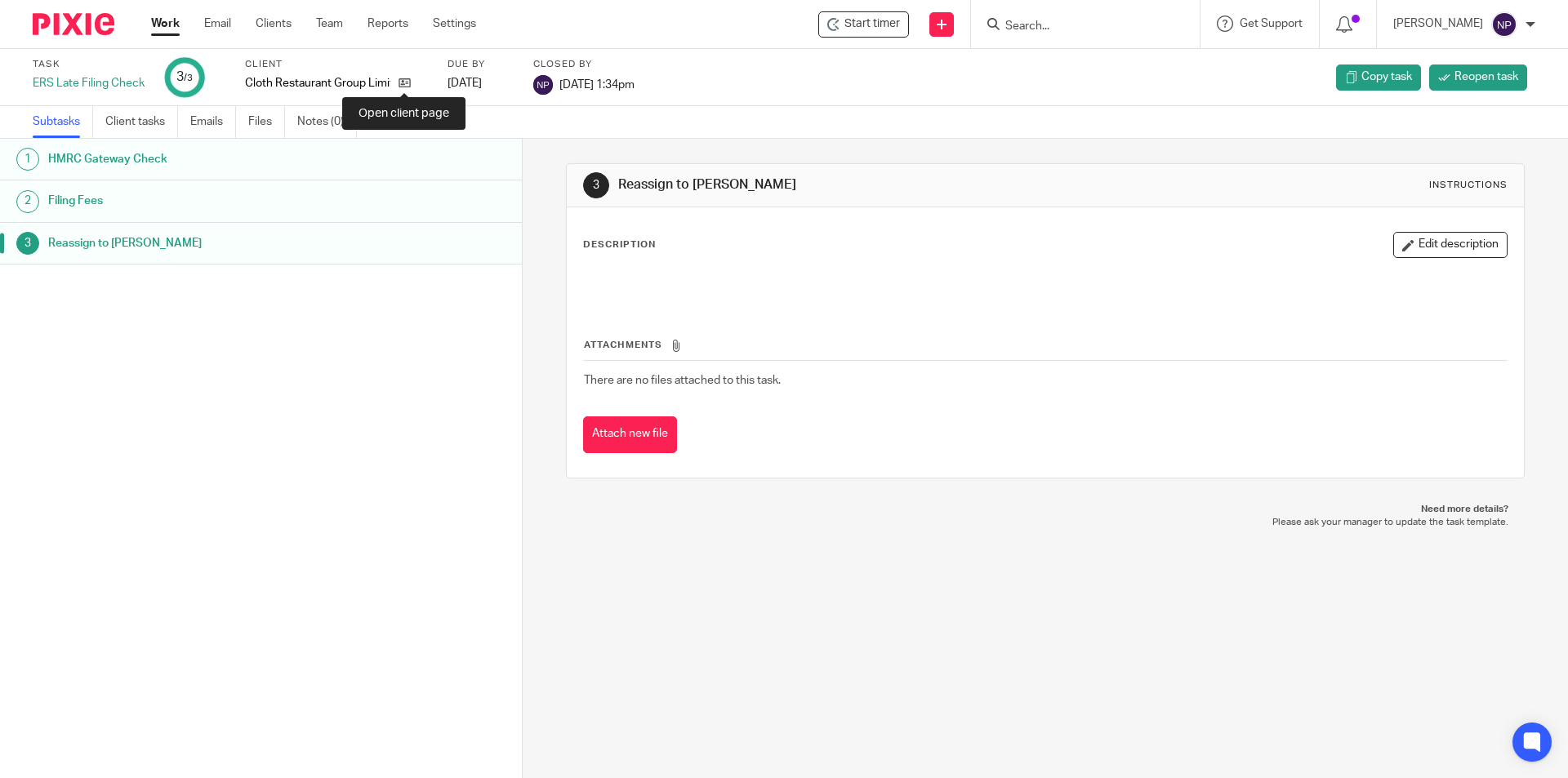
click at [407, 73] on div "Client Cloth Restaurant Group Limited" at bounding box center [336, 78] width 182 height 39
click at [407, 85] on icon at bounding box center [404, 83] width 13 height 13
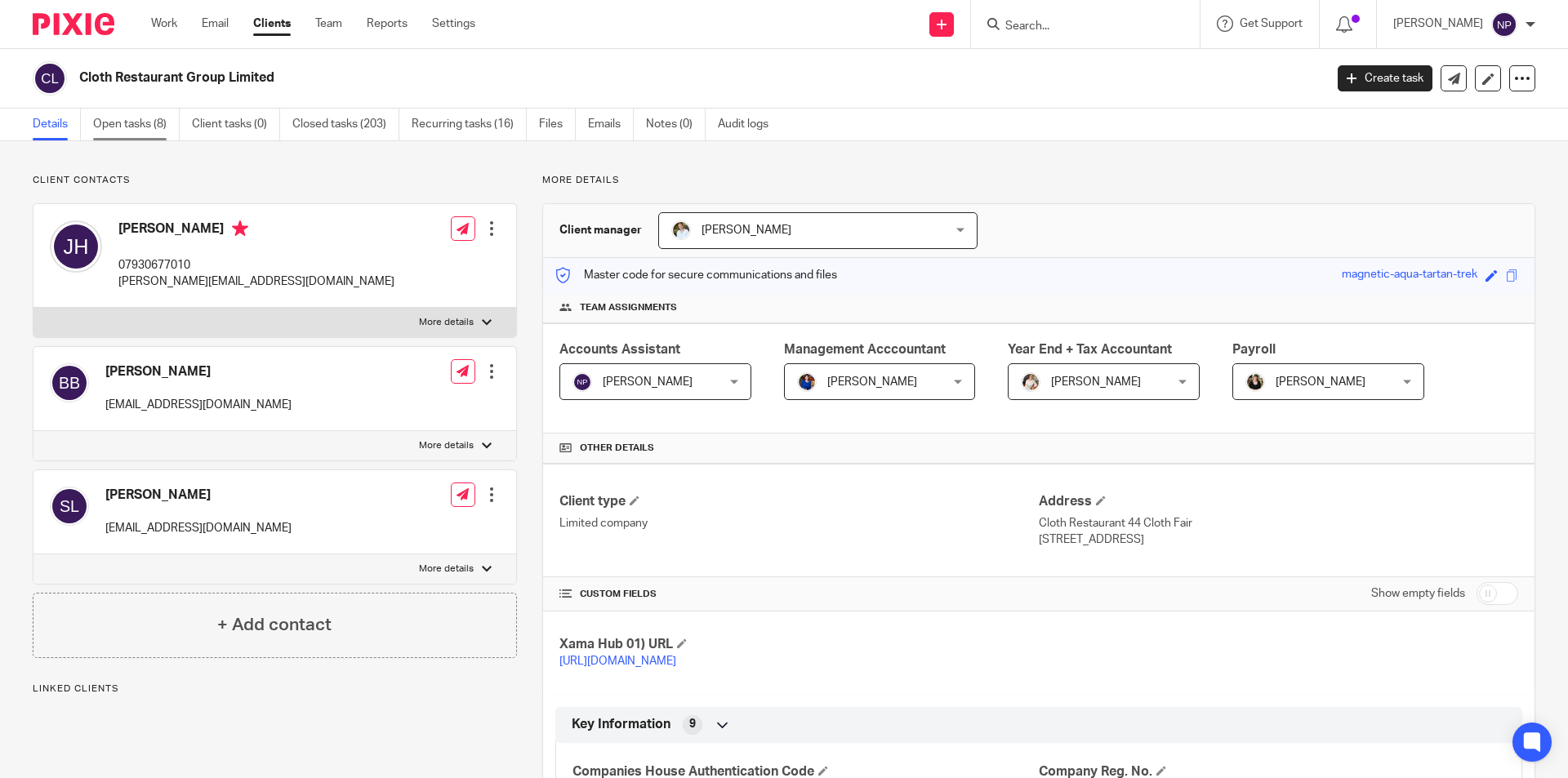
click at [161, 125] on link "Open tasks (8)" at bounding box center [136, 125] width 87 height 32
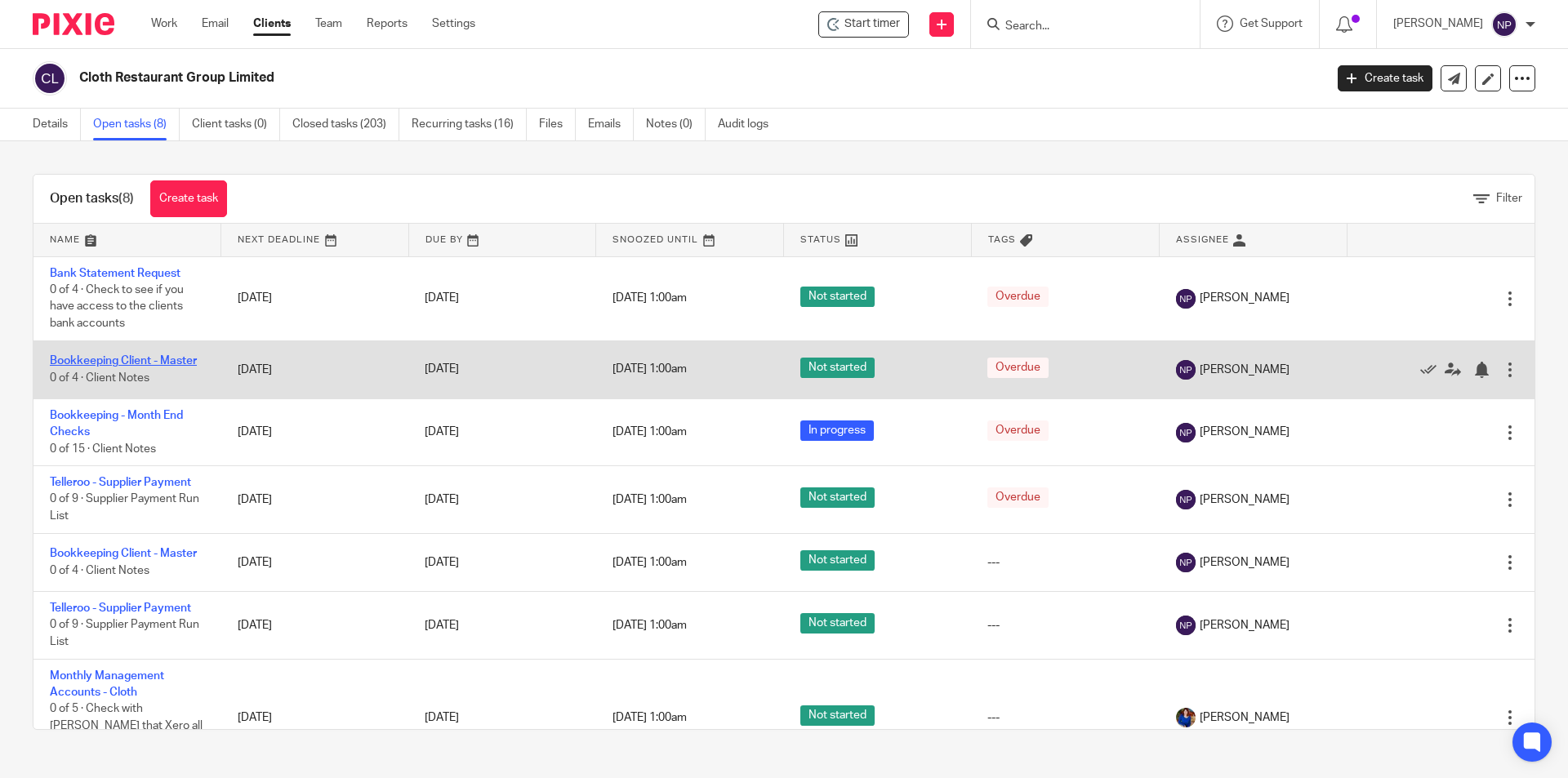
click at [170, 358] on link "Bookkeeping Client - Master" at bounding box center [123, 361] width 147 height 12
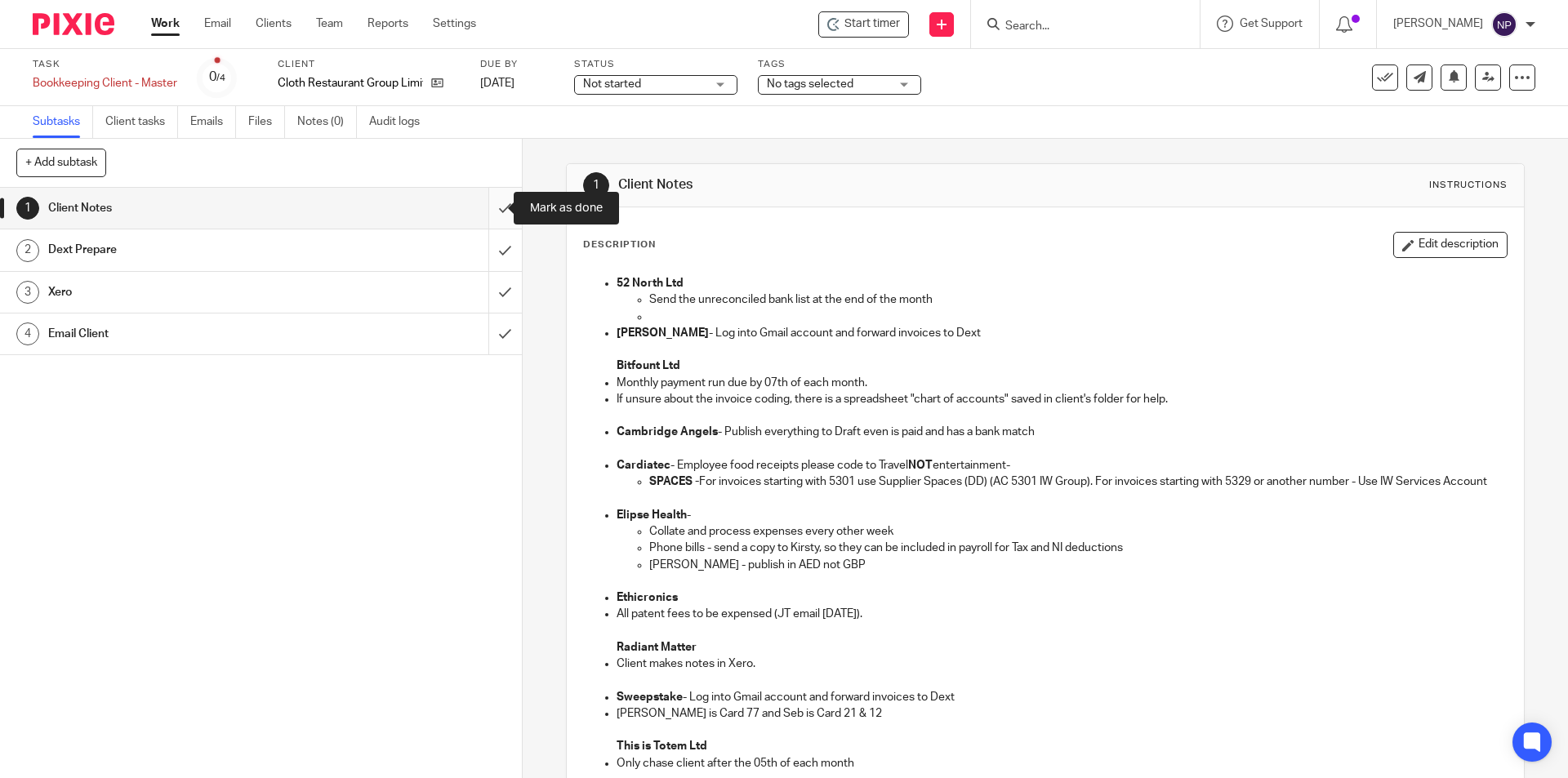
drag, startPoint x: 495, startPoint y: 210, endPoint x: 487, endPoint y: 244, distance: 34.9
click at [495, 211] on input "submit" at bounding box center [261, 208] width 522 height 41
click at [485, 253] on input "submit" at bounding box center [261, 250] width 522 height 41
click at [486, 299] on input "submit" at bounding box center [261, 292] width 522 height 41
click at [488, 344] on input "submit" at bounding box center [261, 334] width 522 height 41
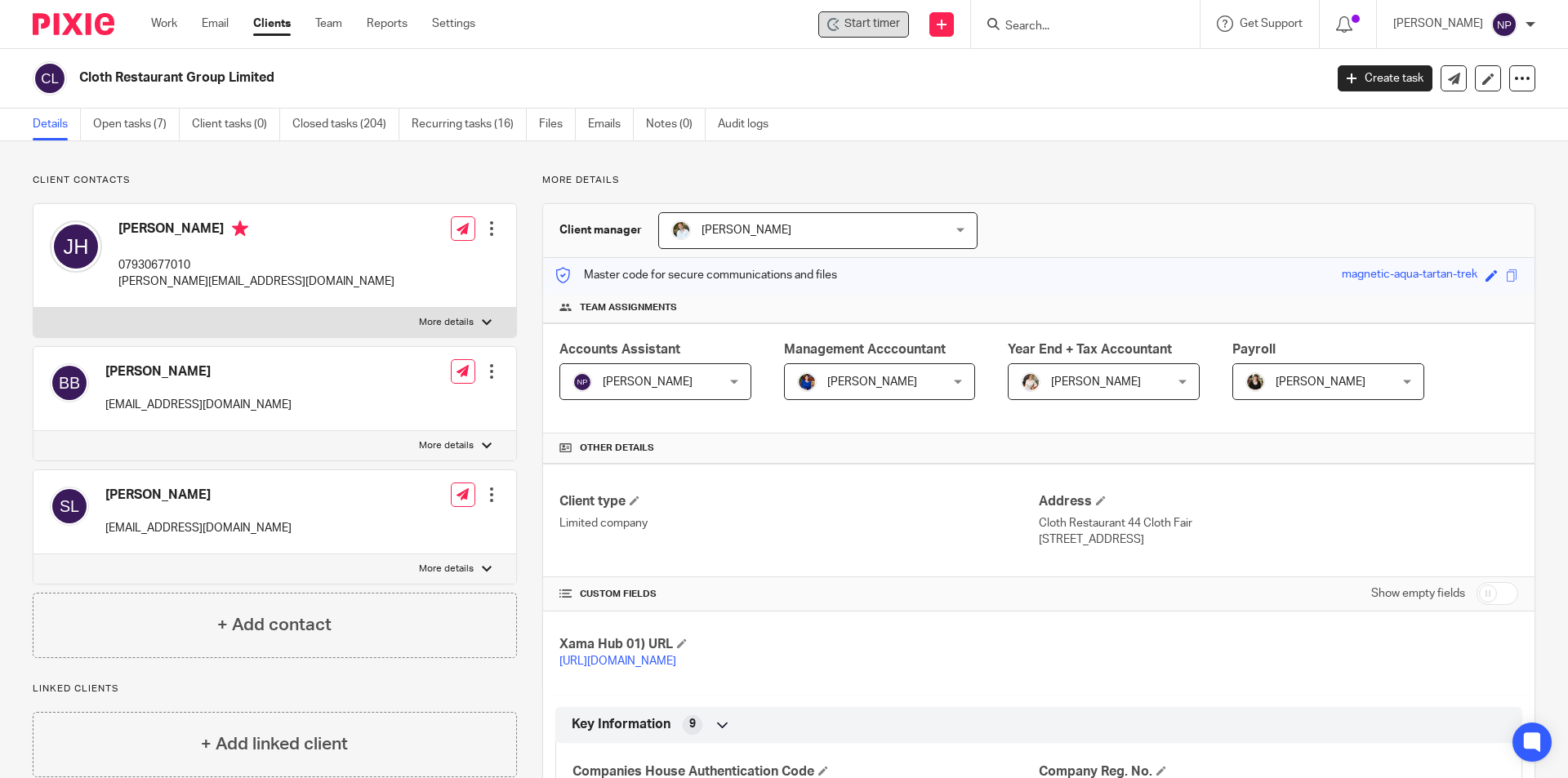
click at [883, 31] on span "Start timer" at bounding box center [872, 24] width 56 height 18
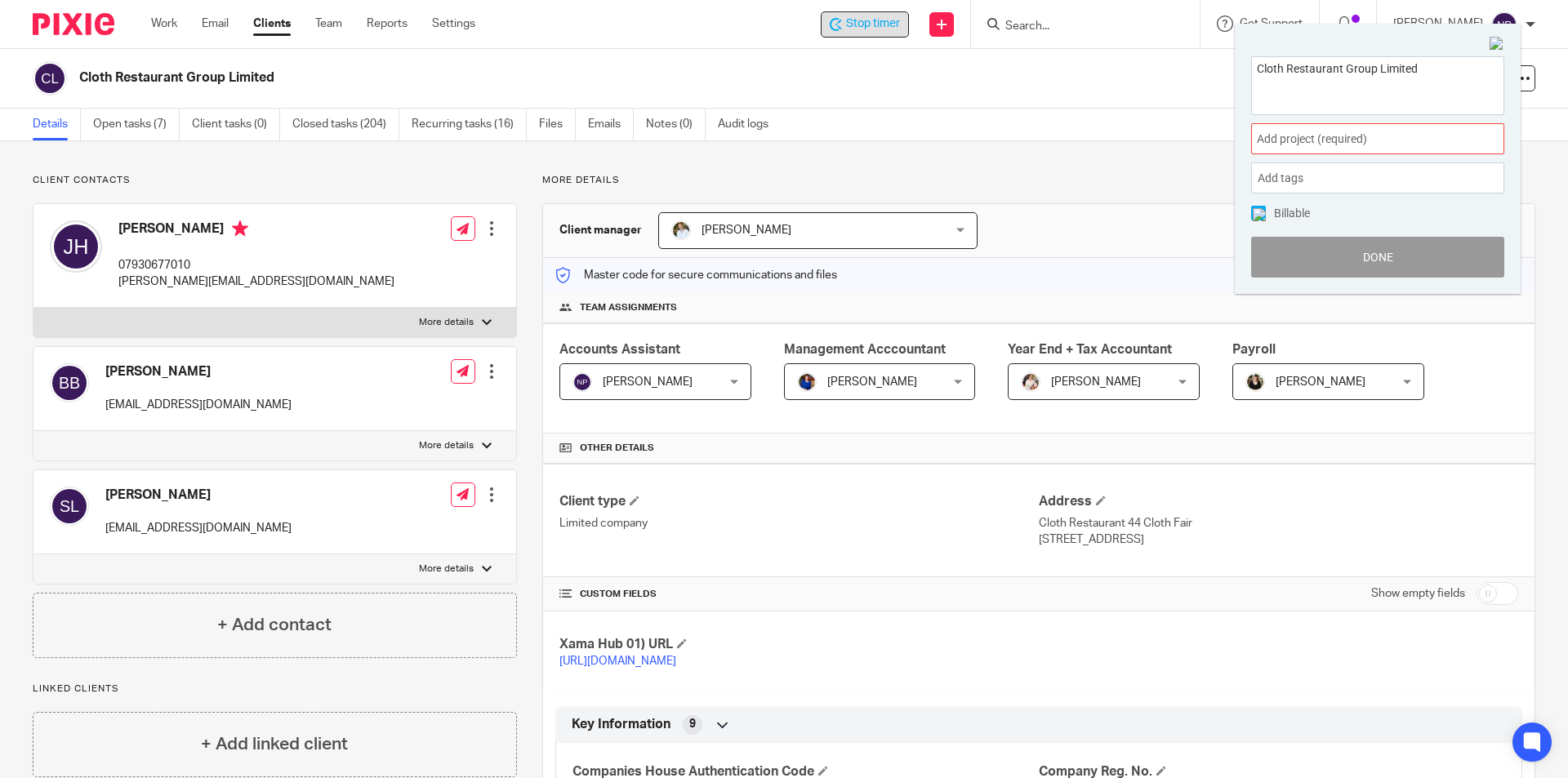
click at [1365, 148] on span "Add project (required) :" at bounding box center [1359, 139] width 205 height 18
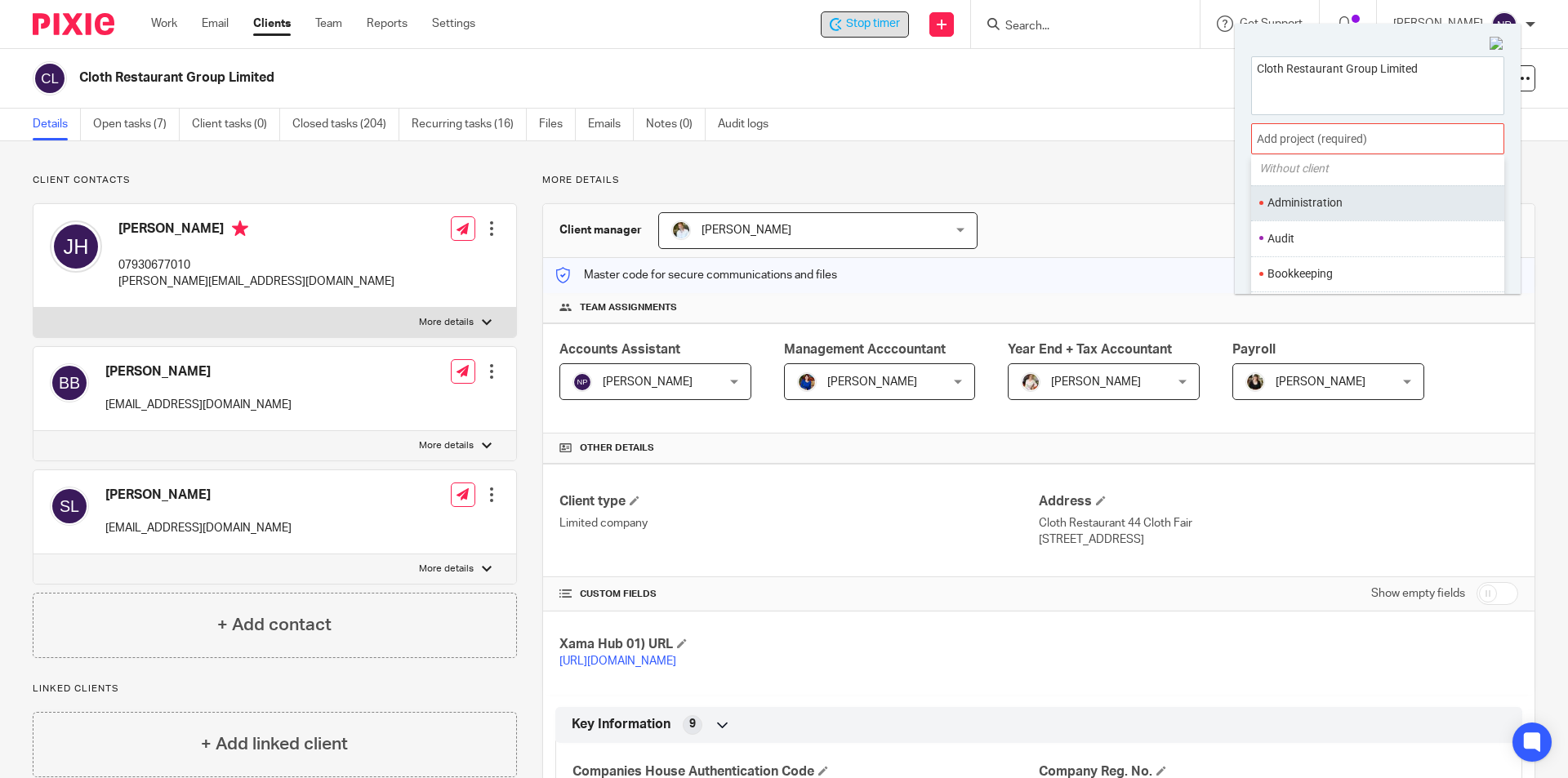
scroll to position [82, 0]
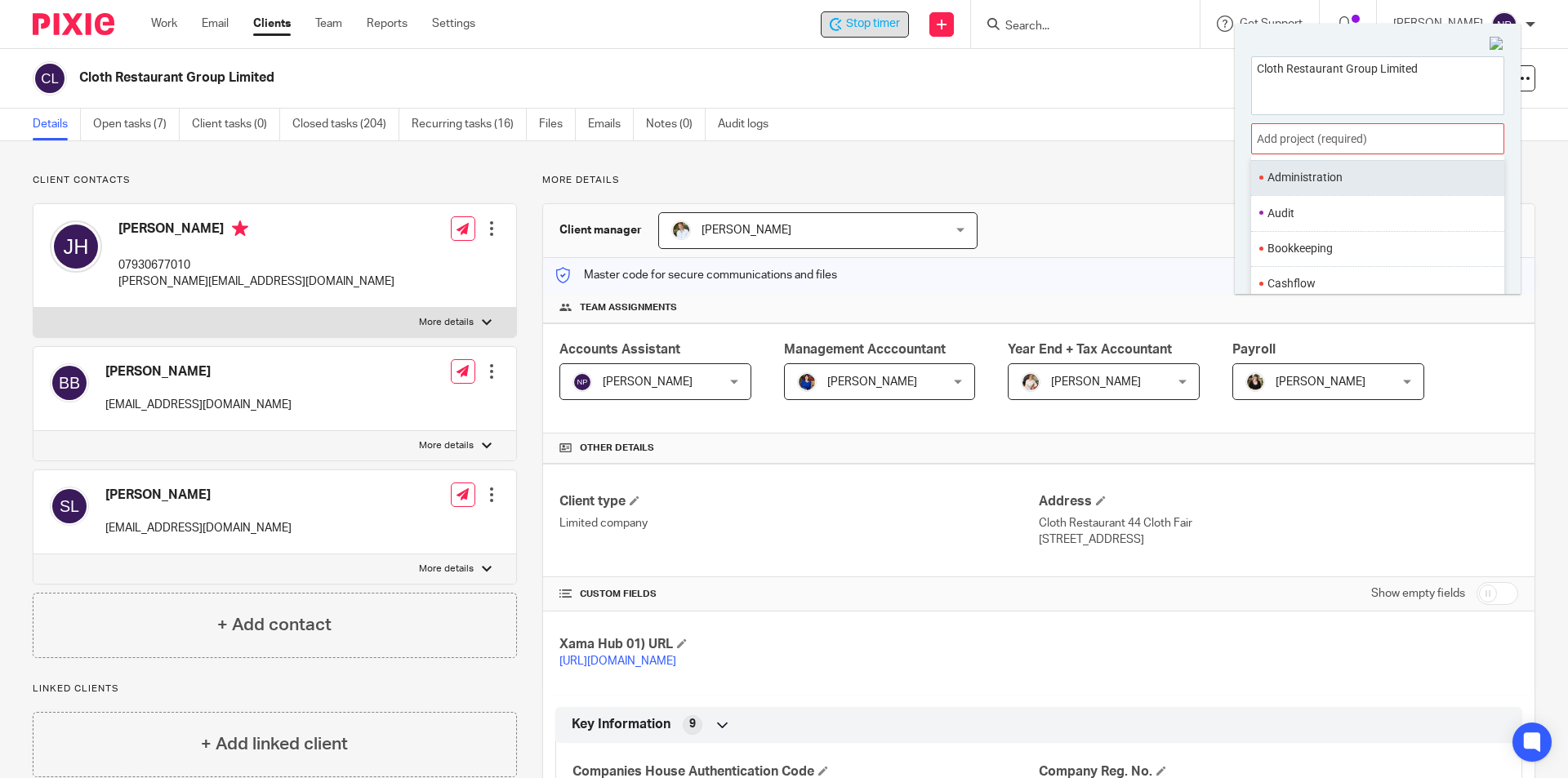
click at [1354, 248] on li "Bookkeeping" at bounding box center [1373, 248] width 213 height 18
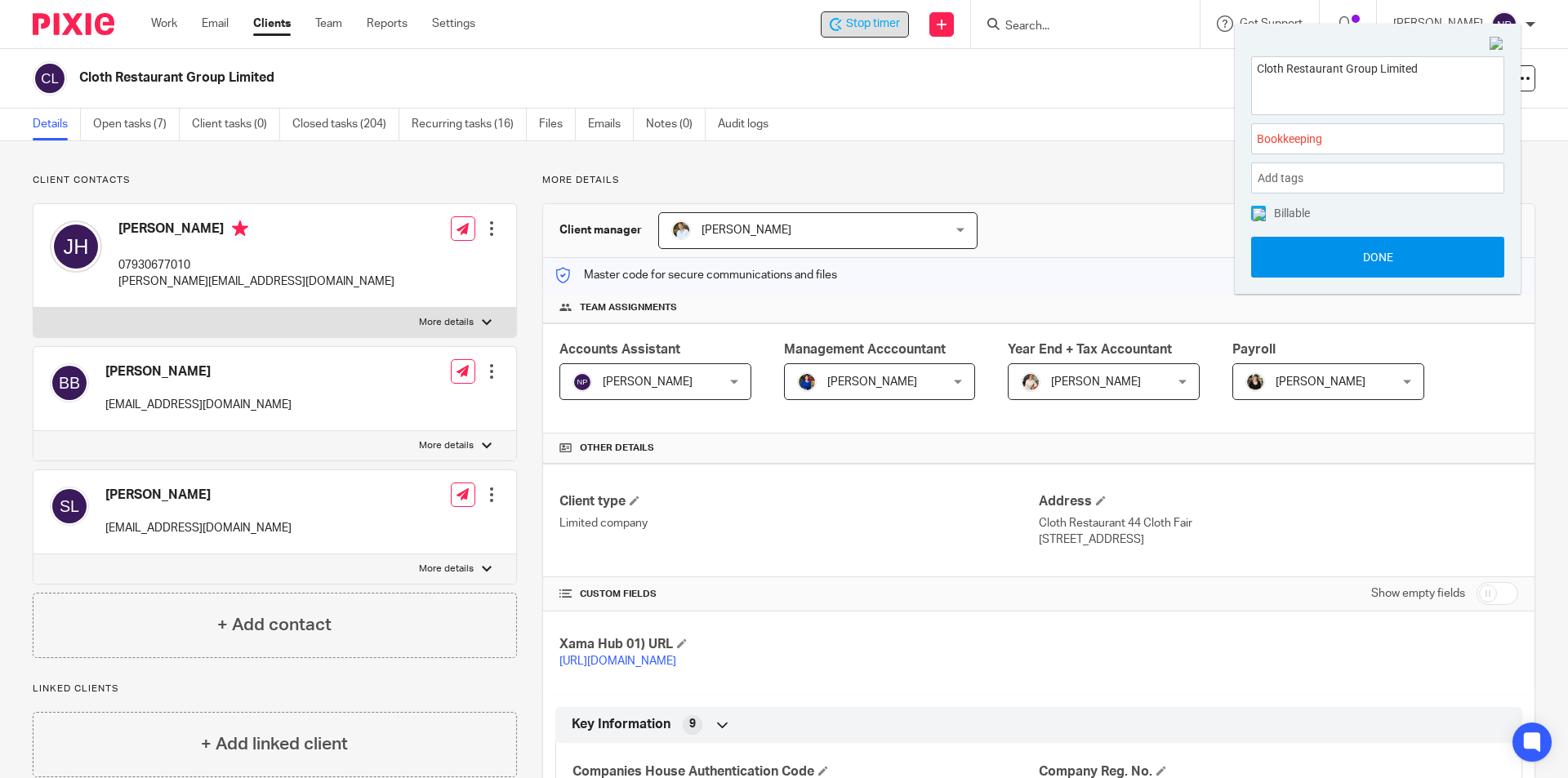
click at [1353, 269] on button "Done" at bounding box center [1377, 257] width 253 height 41
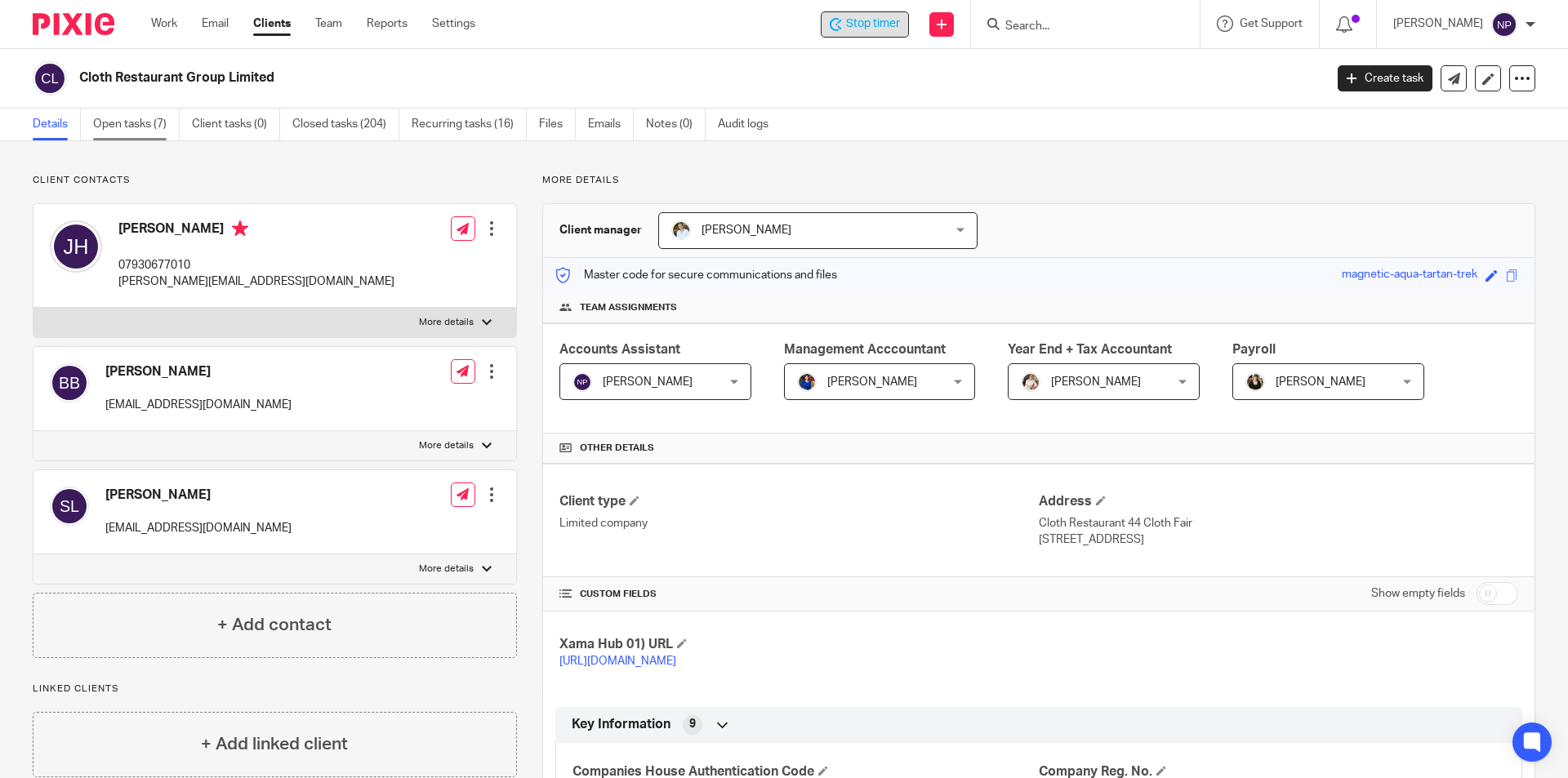
click at [136, 118] on link "Open tasks (7)" at bounding box center [136, 125] width 87 height 32
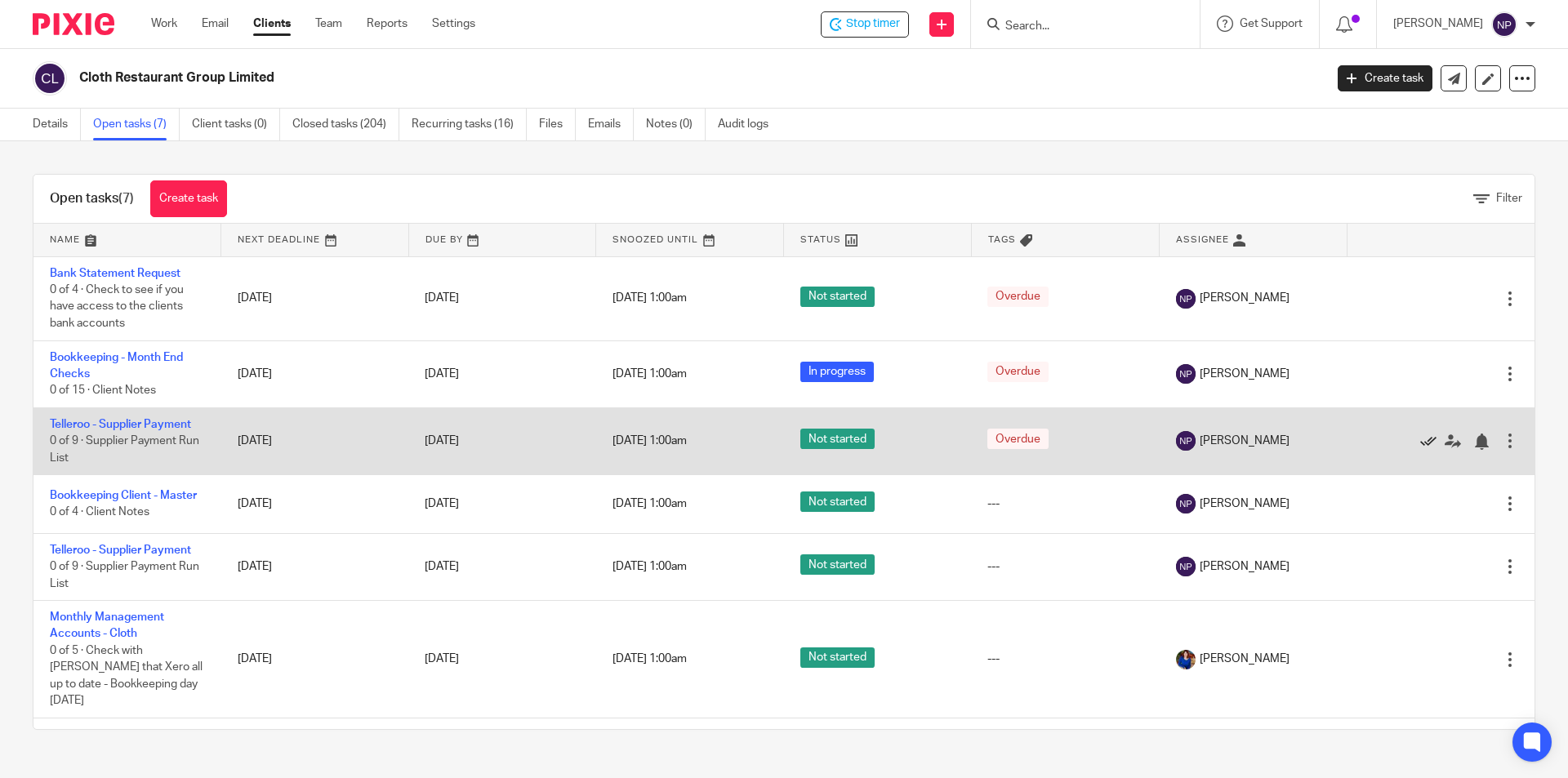
click at [1420, 442] on icon at bounding box center [1428, 441] width 17 height 17
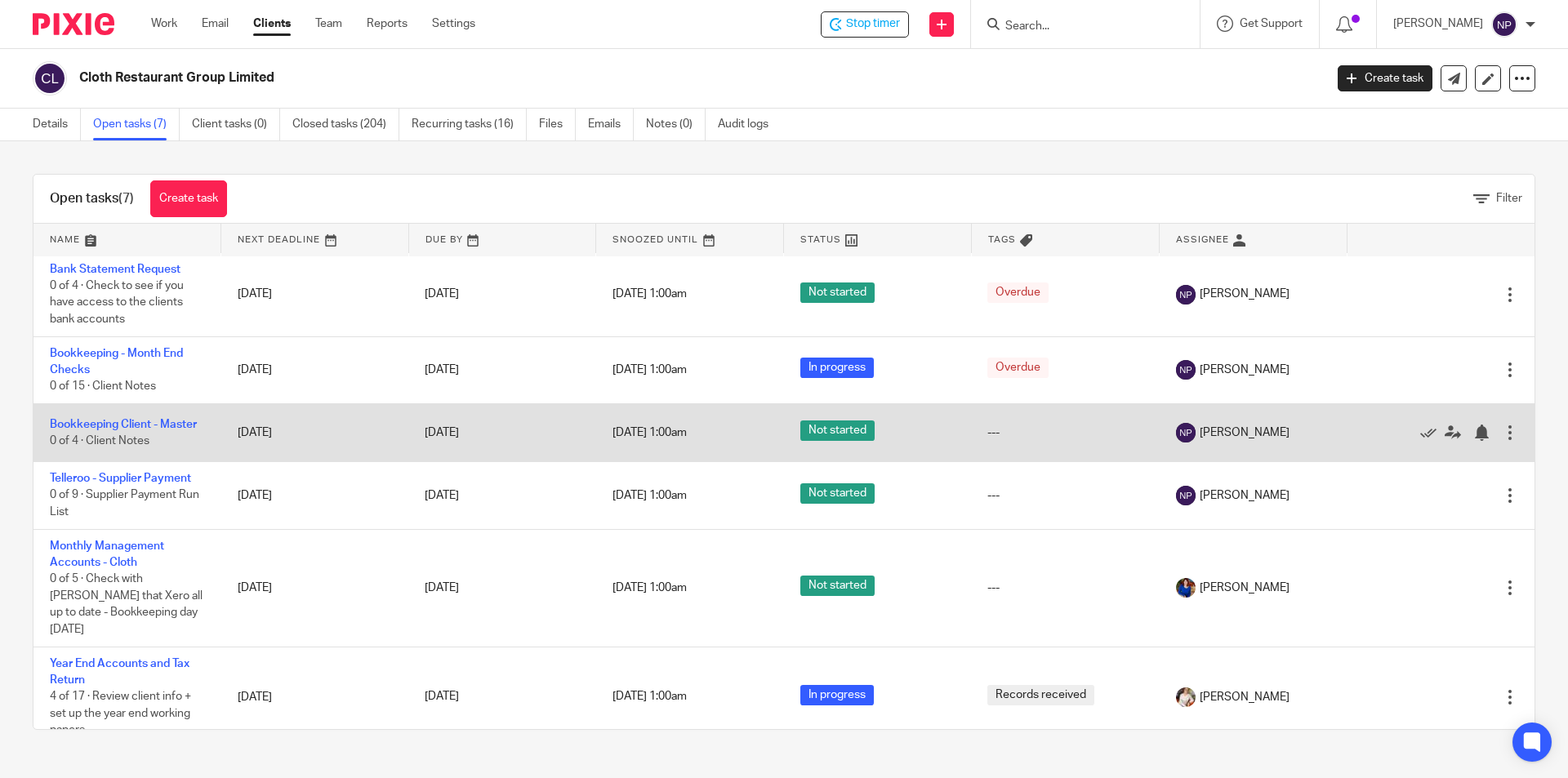
scroll to position [5, 0]
drag, startPoint x: 147, startPoint y: 407, endPoint x: 144, endPoint y: 426, distance: 19.2
click at [147, 409] on td "Bookkeeping Client - Master 0 of 4 · Client Notes" at bounding box center [127, 431] width 188 height 58
click at [144, 426] on link "Bookkeeping Client - Master" at bounding box center [123, 424] width 147 height 12
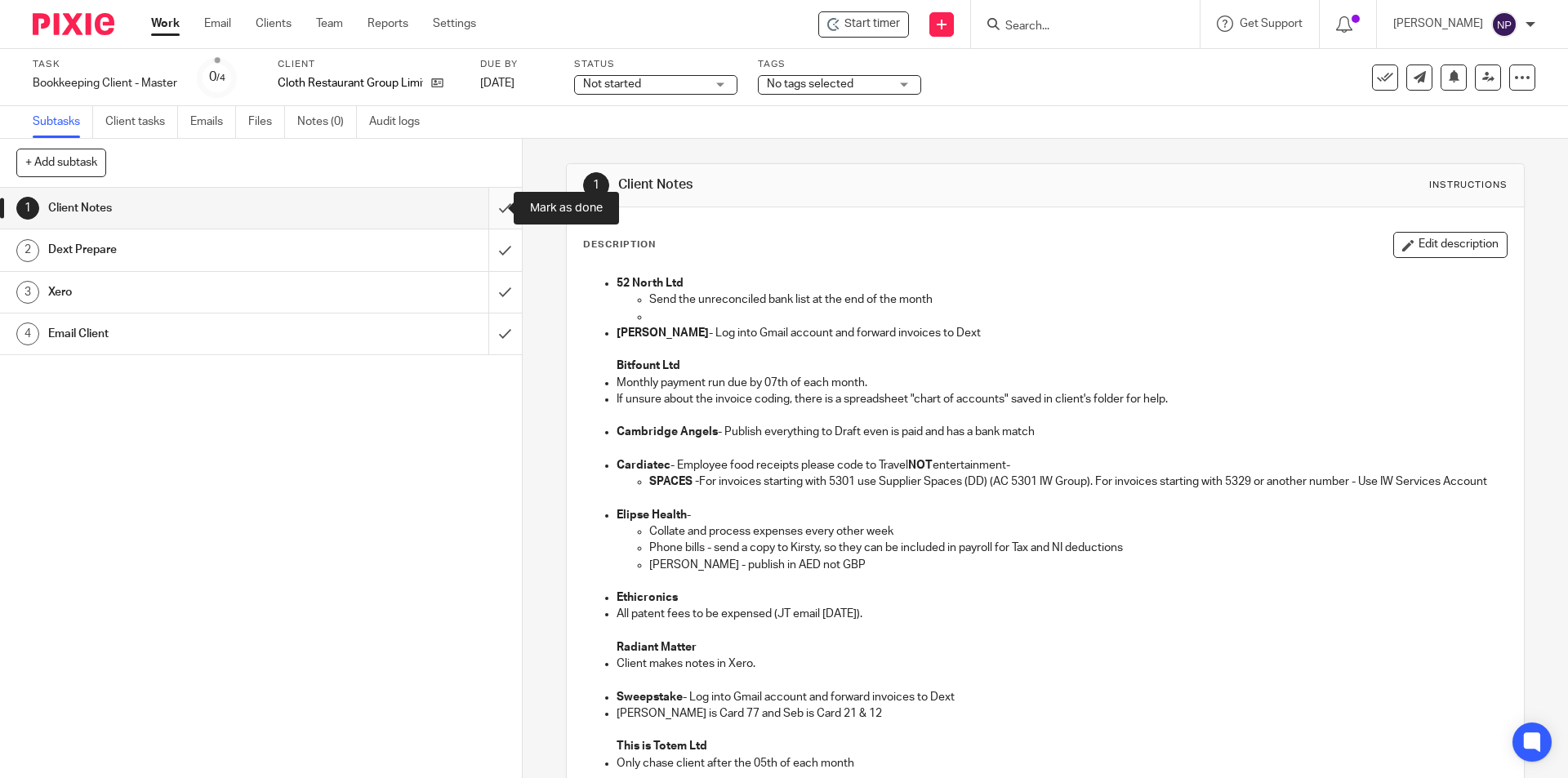
click at [492, 209] on input "submit" at bounding box center [261, 208] width 522 height 41
